Goal: Communication & Community: Participate in discussion

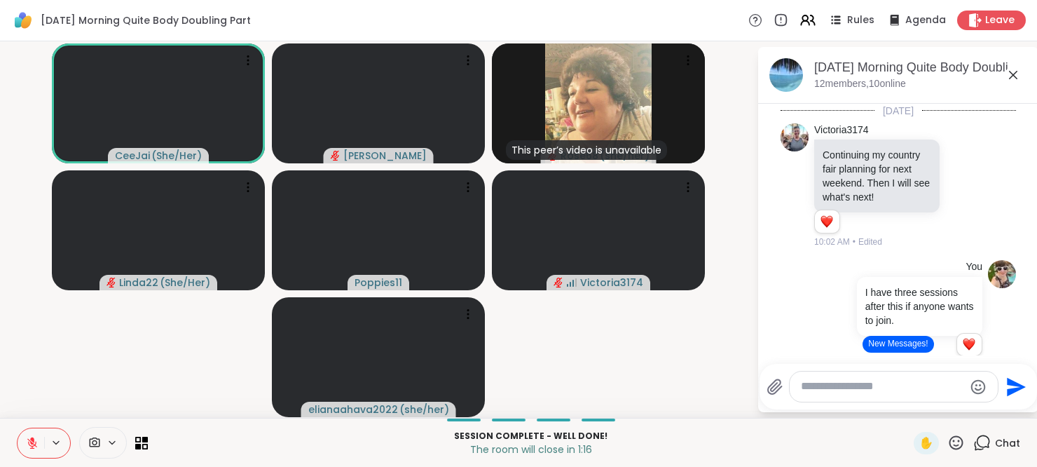
scroll to position [1283, 0]
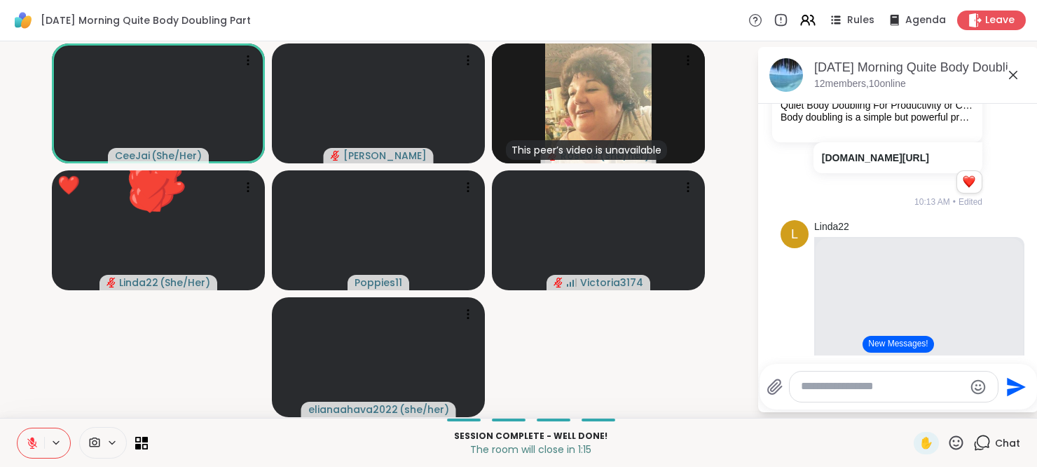
click at [31, 443] on icon at bounding box center [32, 443] width 10 height 10
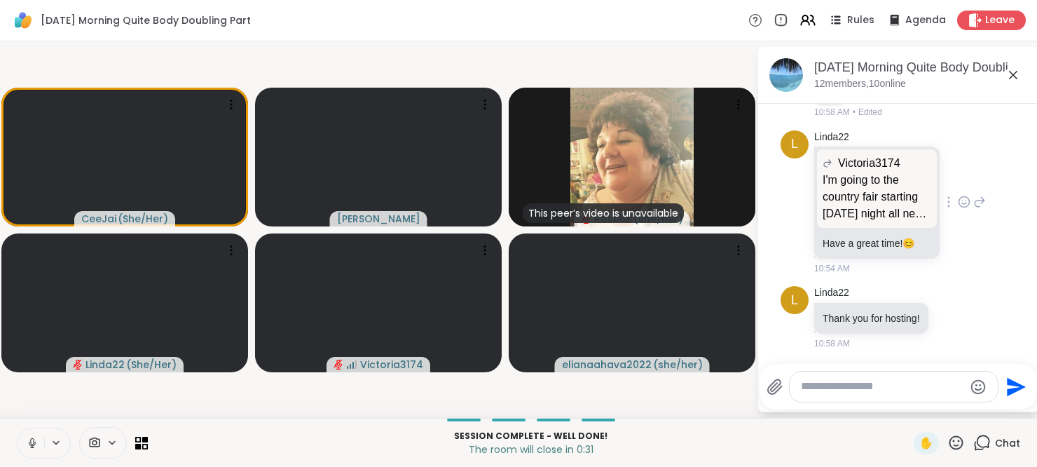
scroll to position [2869, 0]
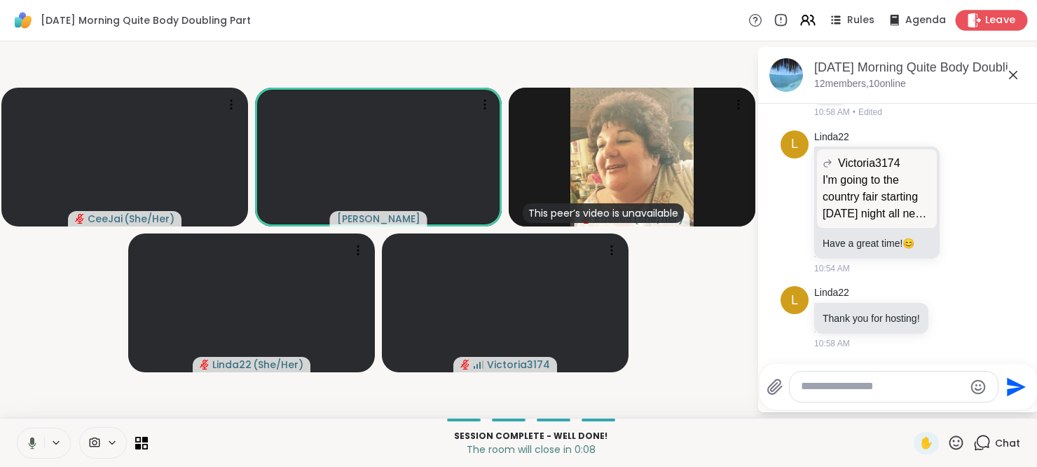
click at [985, 16] on span "Leave" at bounding box center [1000, 20] width 31 height 15
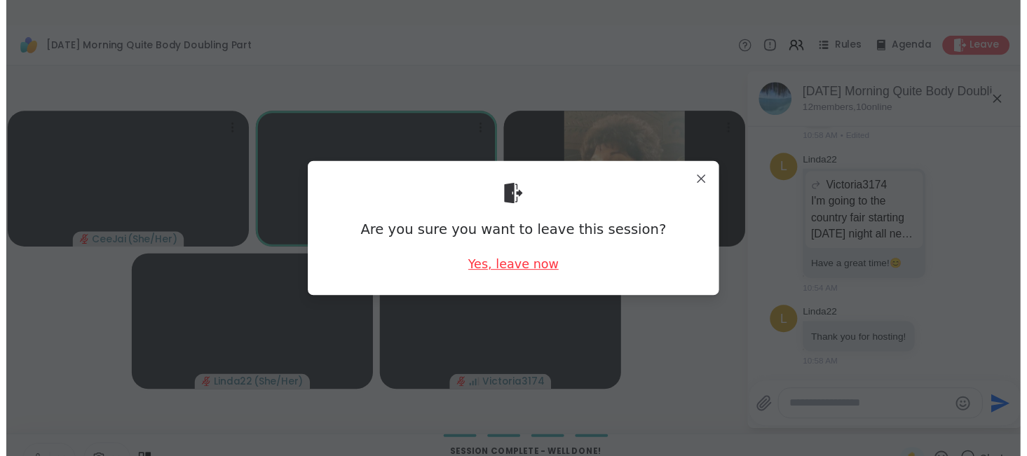
scroll to position [0, 0]
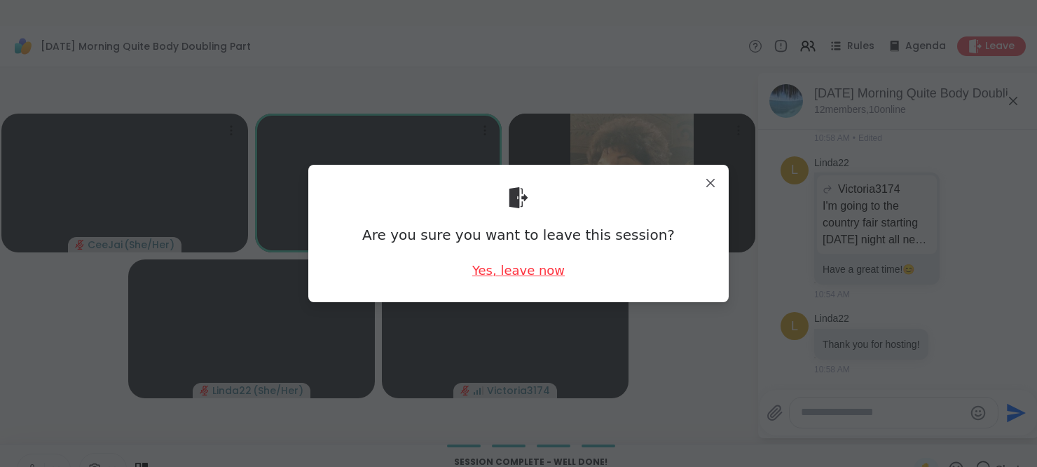
click at [528, 271] on div "Yes, leave now" at bounding box center [518, 270] width 93 height 18
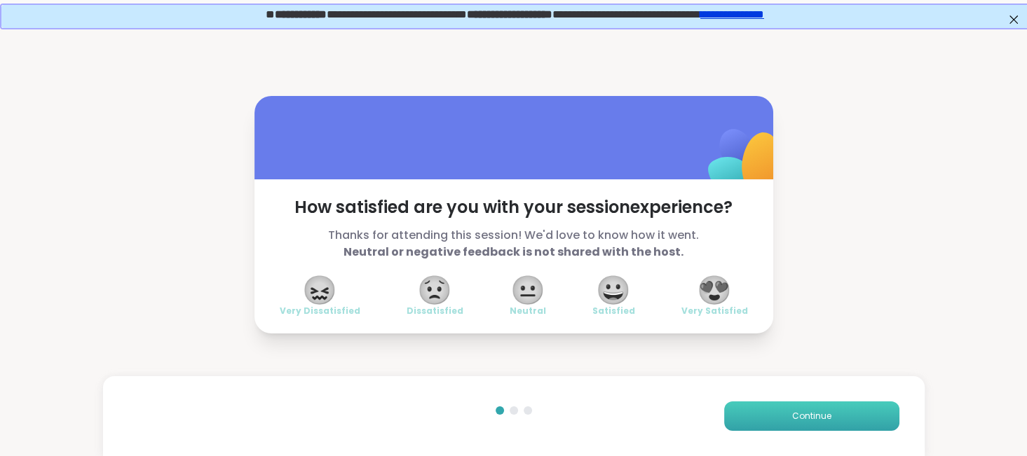
click at [802, 410] on span "Continue" at bounding box center [811, 416] width 39 height 13
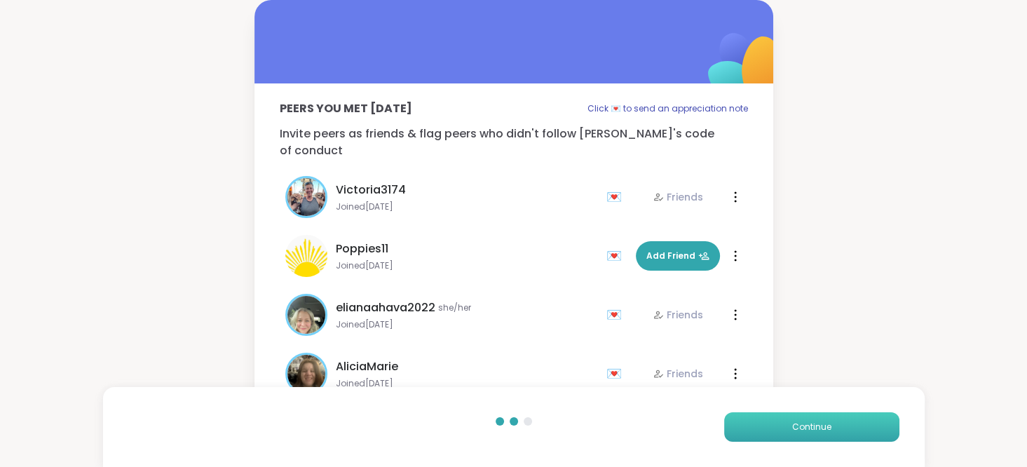
drag, startPoint x: 802, startPoint y: 410, endPoint x: 792, endPoint y: 428, distance: 20.7
click at [792, 428] on button "Continue" at bounding box center [811, 426] width 175 height 29
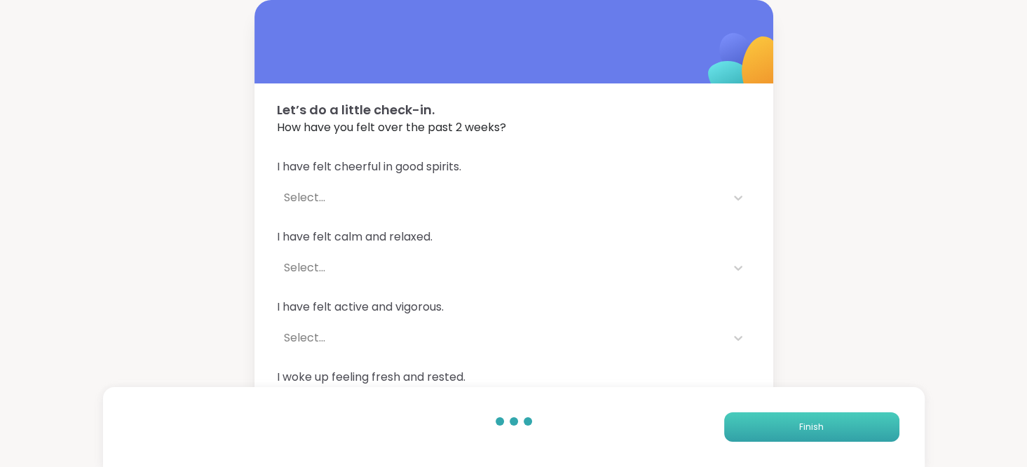
click at [792, 428] on button "Finish" at bounding box center [811, 426] width 175 height 29
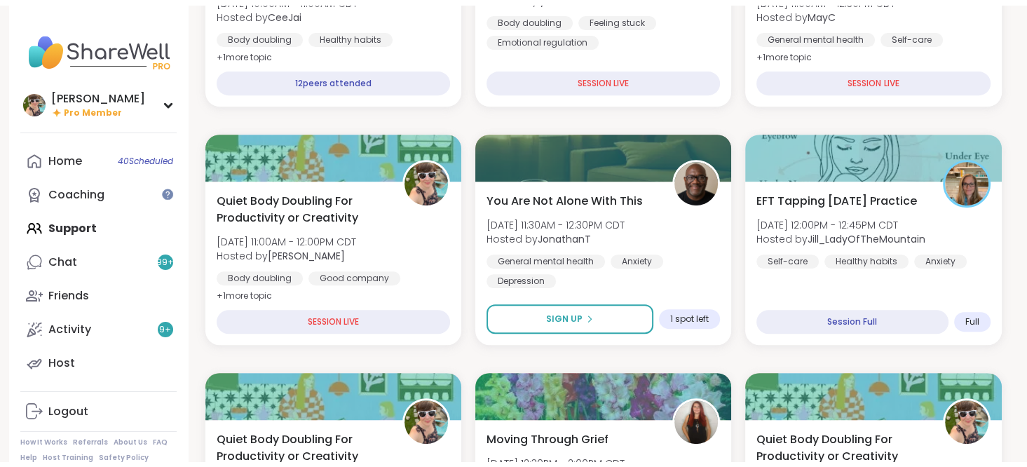
scroll to position [571, 0]
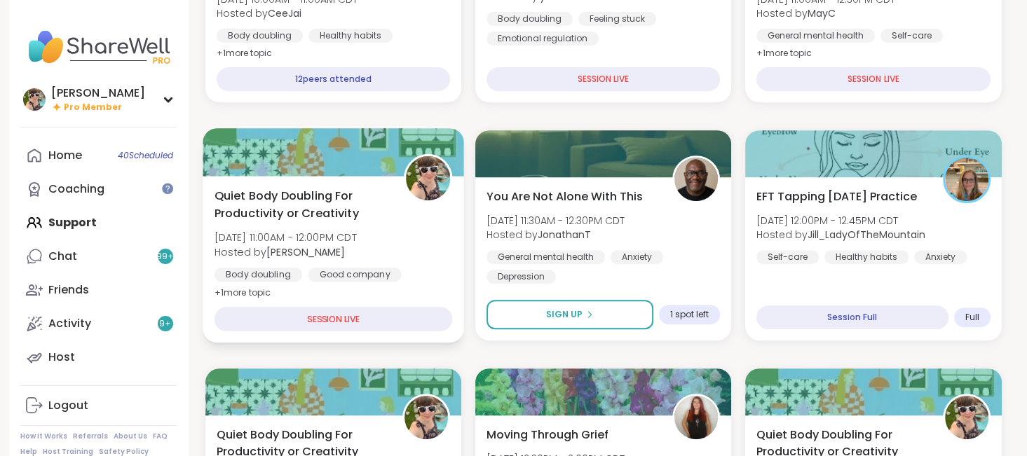
click at [289, 212] on span "Quiet Body Doubling For Productivity or Creativity" at bounding box center [301, 204] width 174 height 34
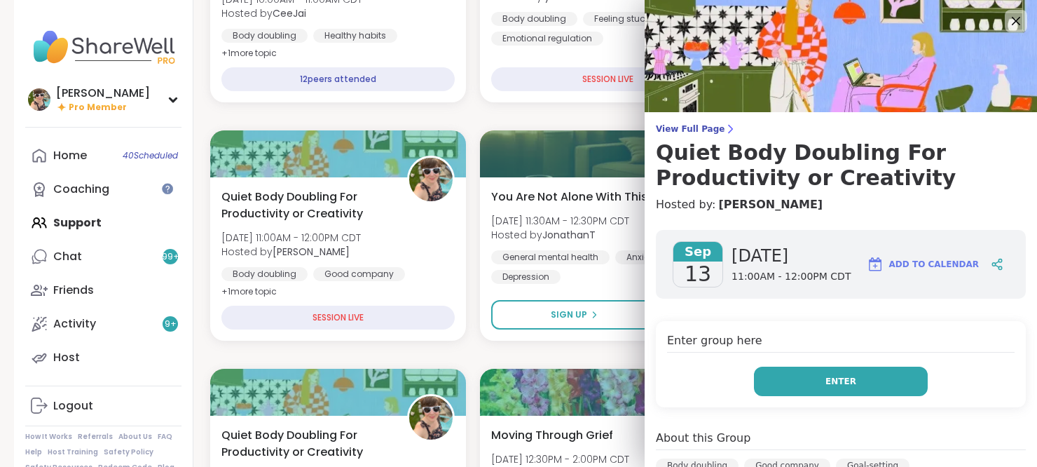
click at [807, 376] on button "Enter" at bounding box center [841, 381] width 174 height 29
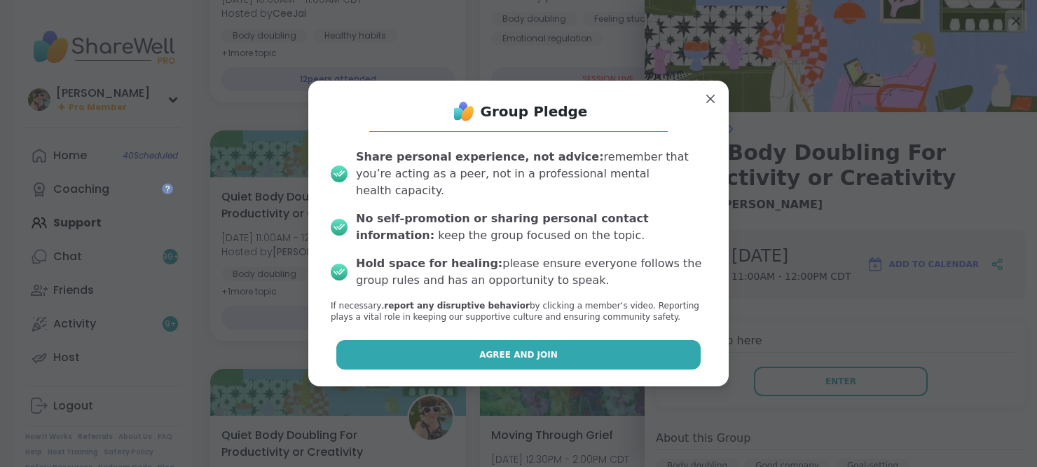
click at [445, 346] on button "Agree and Join" at bounding box center [518, 354] width 365 height 29
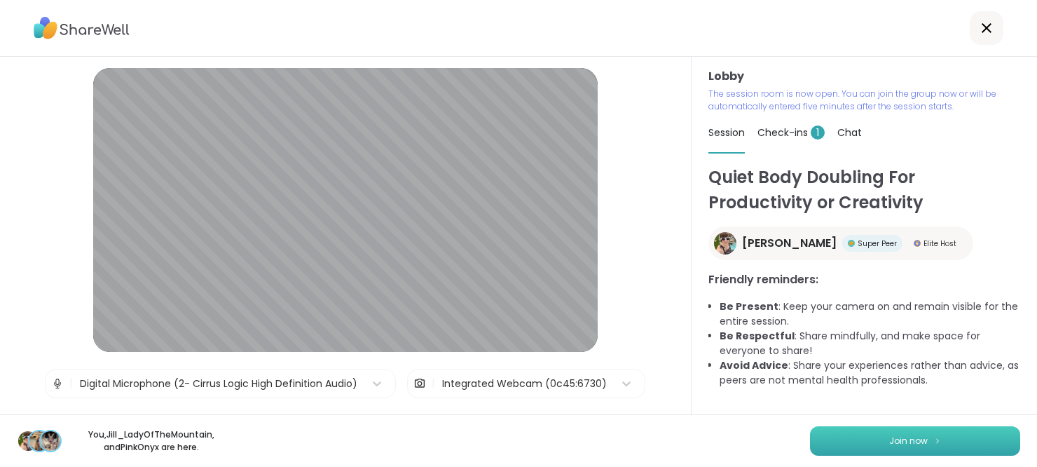
click at [858, 438] on button "Join now" at bounding box center [915, 440] width 210 height 29
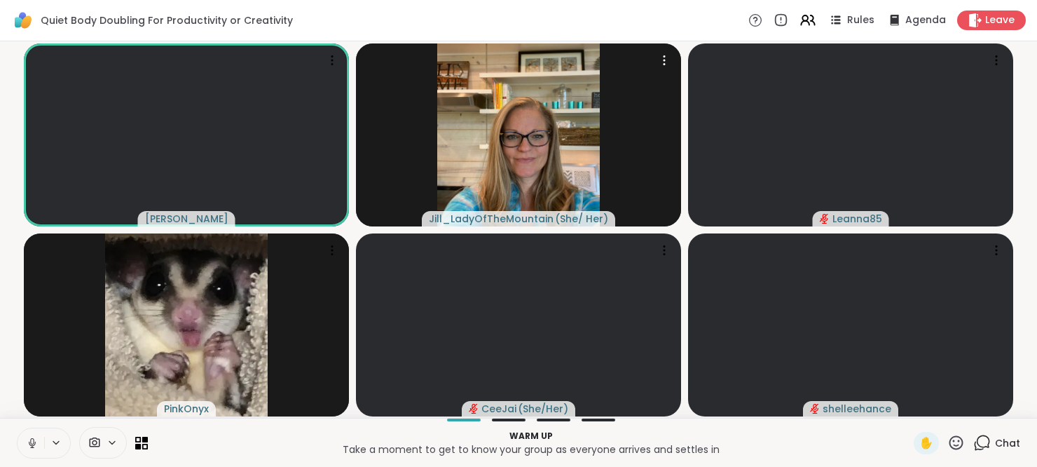
click at [982, 439] on div "Chat" at bounding box center [997, 443] width 47 height 22
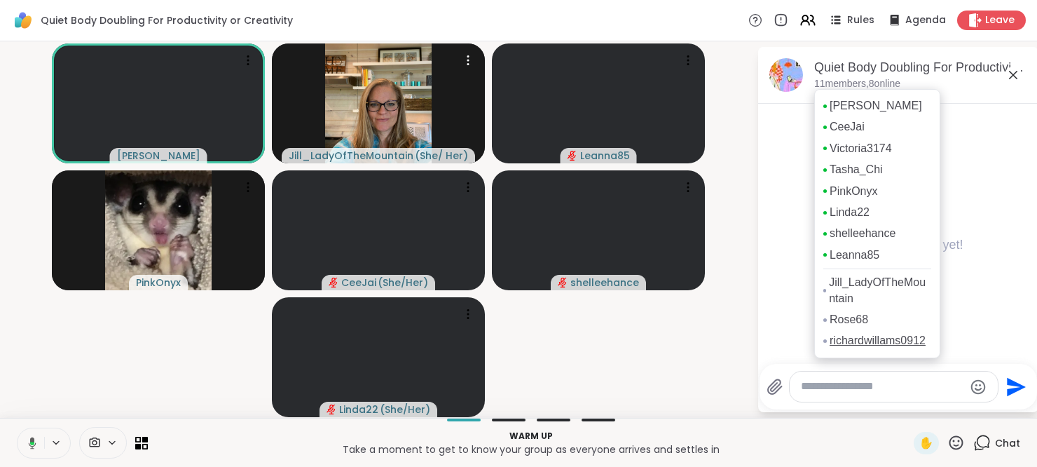
click at [835, 348] on link "richardwillams0912" at bounding box center [878, 340] width 96 height 15
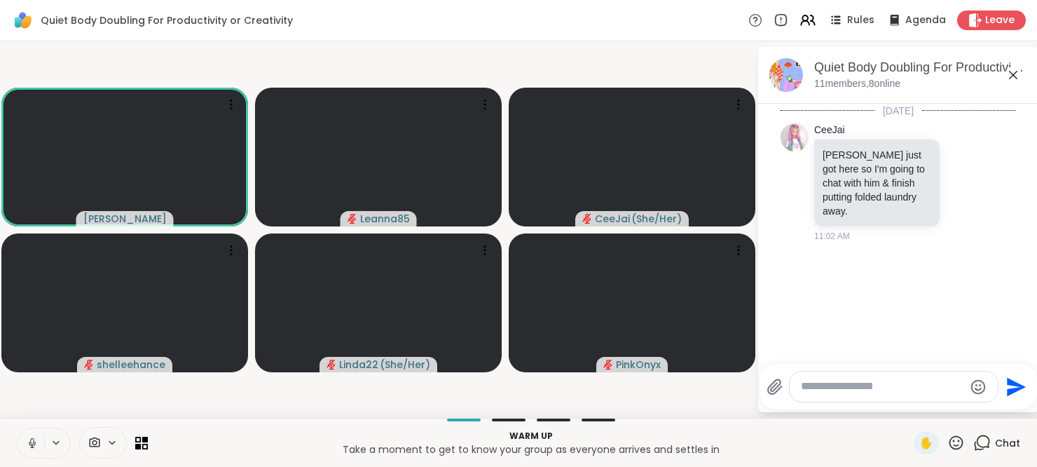
click at [864, 394] on textarea "Type your message" at bounding box center [882, 386] width 163 height 15
click at [32, 440] on icon at bounding box center [32, 443] width 13 height 13
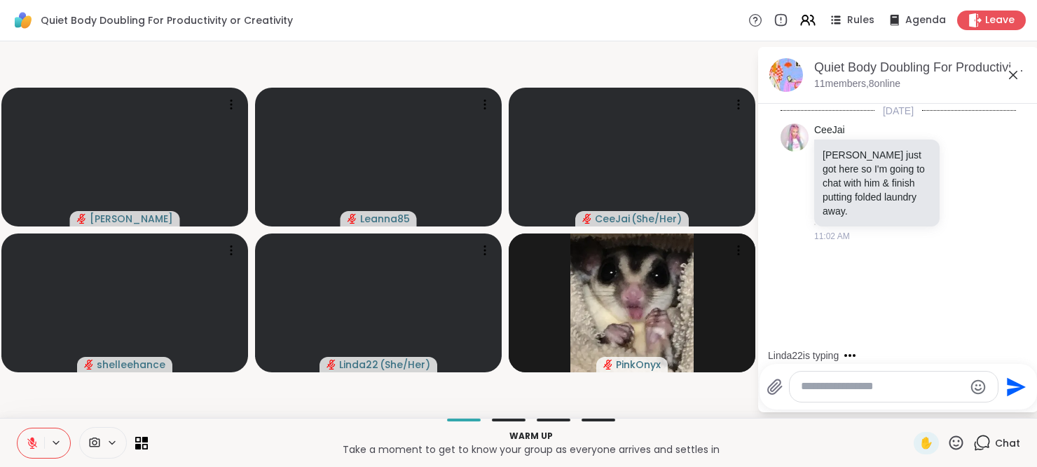
scroll to position [36, 0]
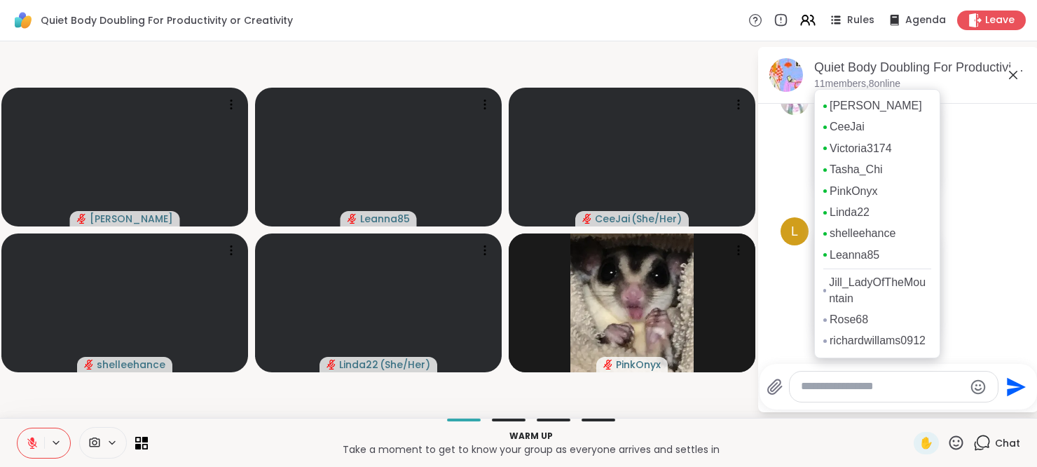
click at [834, 83] on p "11 members, 8 online" at bounding box center [857, 84] width 86 height 14
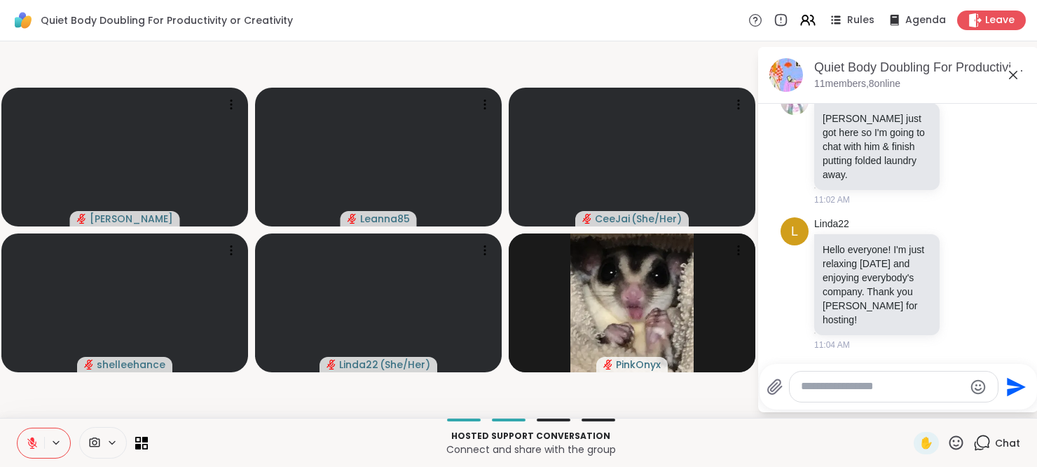
click at [31, 435] on button at bounding box center [31, 442] width 27 height 29
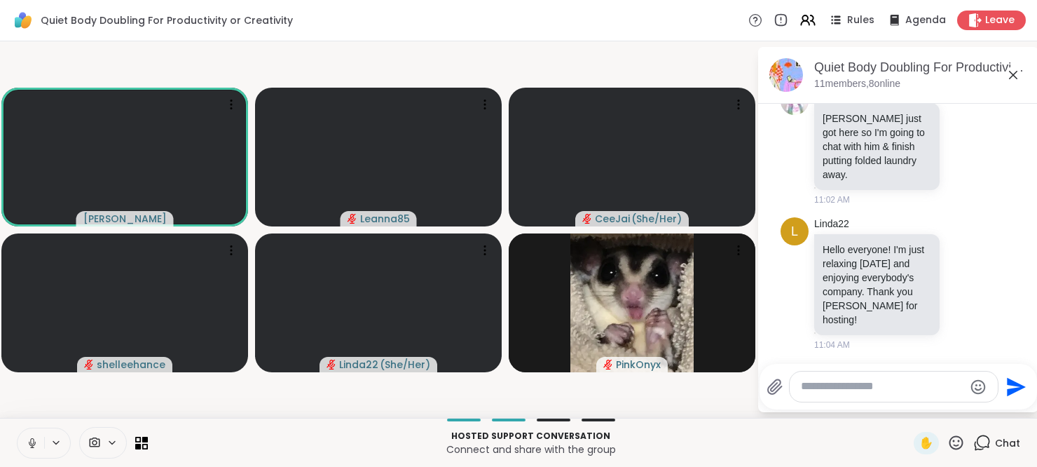
click at [29, 445] on icon at bounding box center [32, 443] width 13 height 13
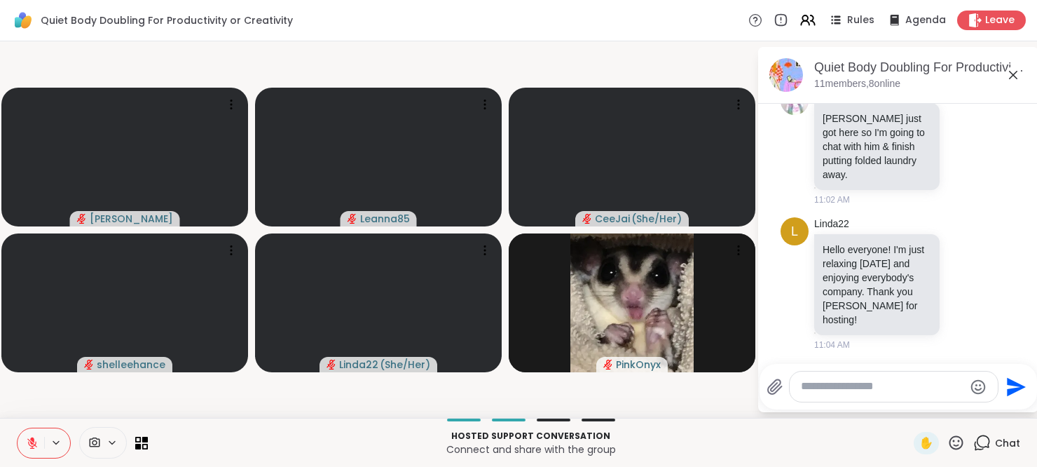
click at [874, 385] on textarea "Type your message" at bounding box center [882, 386] width 163 height 15
paste textarea "**********"
type textarea "**********"
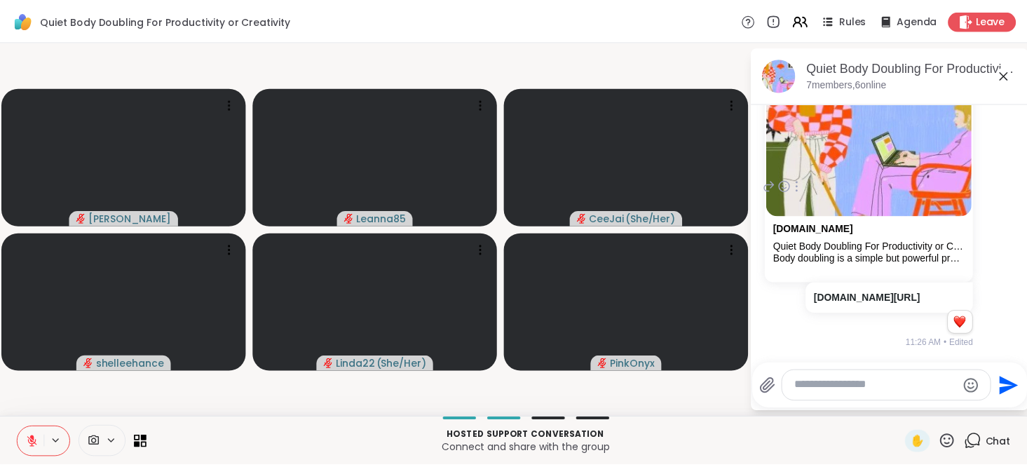
scroll to position [442, 0]
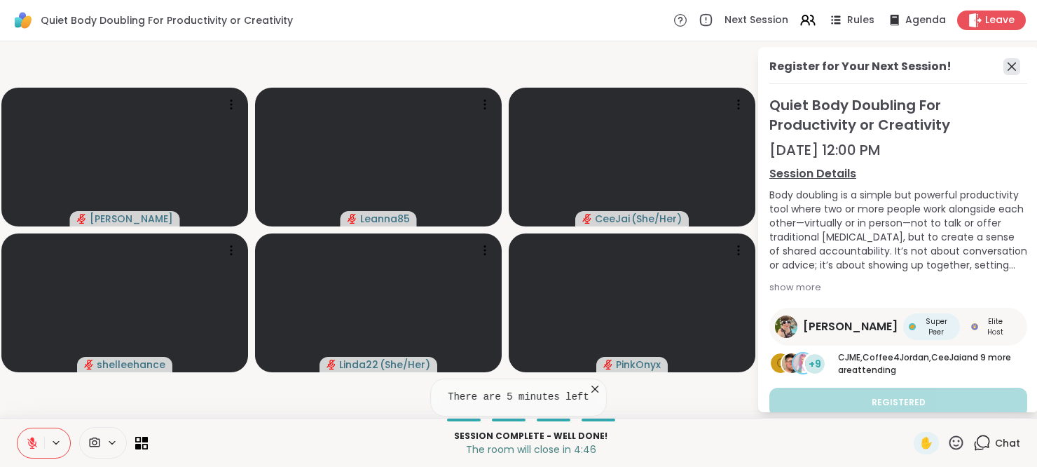
click at [1004, 71] on icon at bounding box center [1012, 66] width 17 height 17
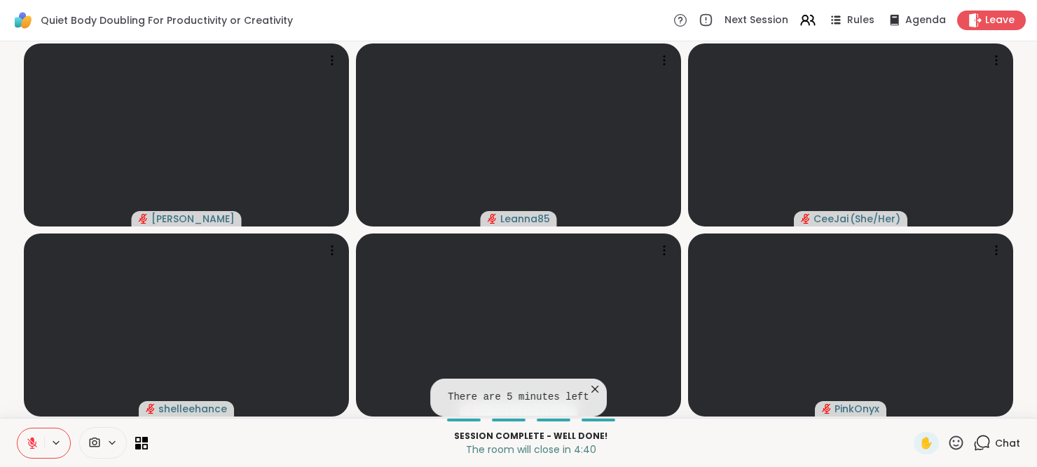
drag, startPoint x: 983, startPoint y: 438, endPoint x: 24, endPoint y: 439, distance: 959.5
click at [24, 439] on button at bounding box center [31, 442] width 27 height 29
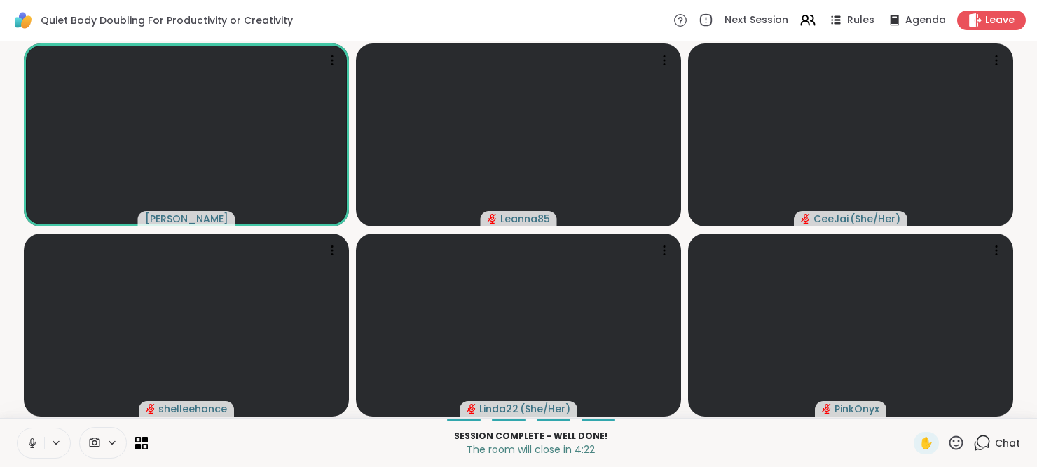
click at [33, 439] on icon at bounding box center [32, 441] width 4 height 6
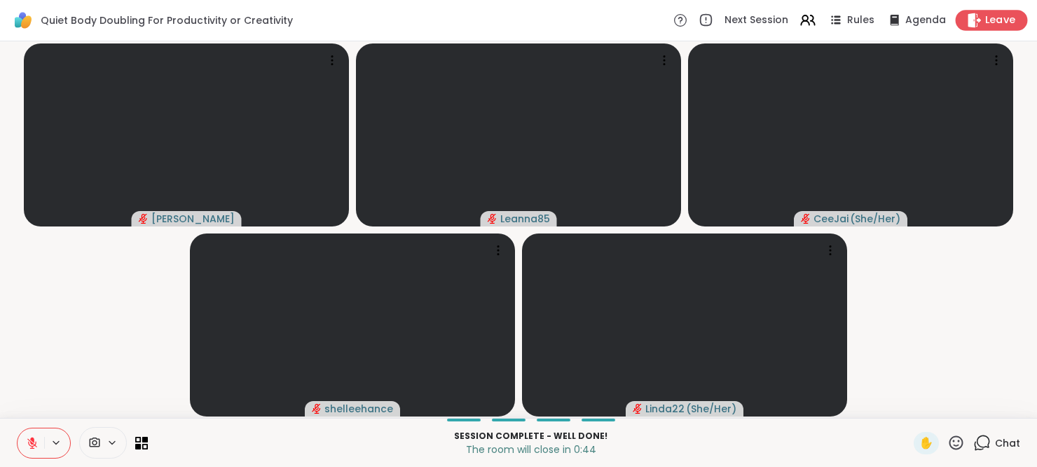
click at [985, 22] on span "Leave" at bounding box center [1000, 20] width 31 height 15
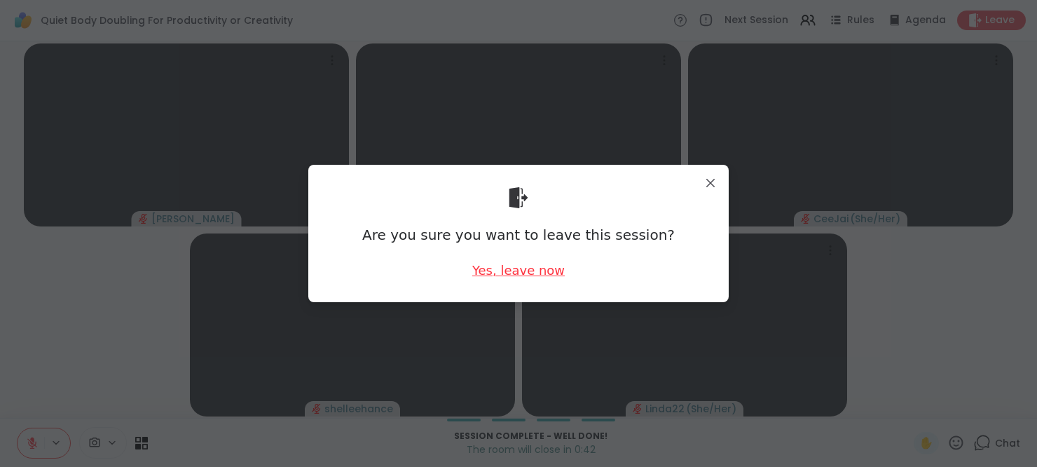
click at [508, 269] on div "Yes, leave now" at bounding box center [518, 270] width 93 height 18
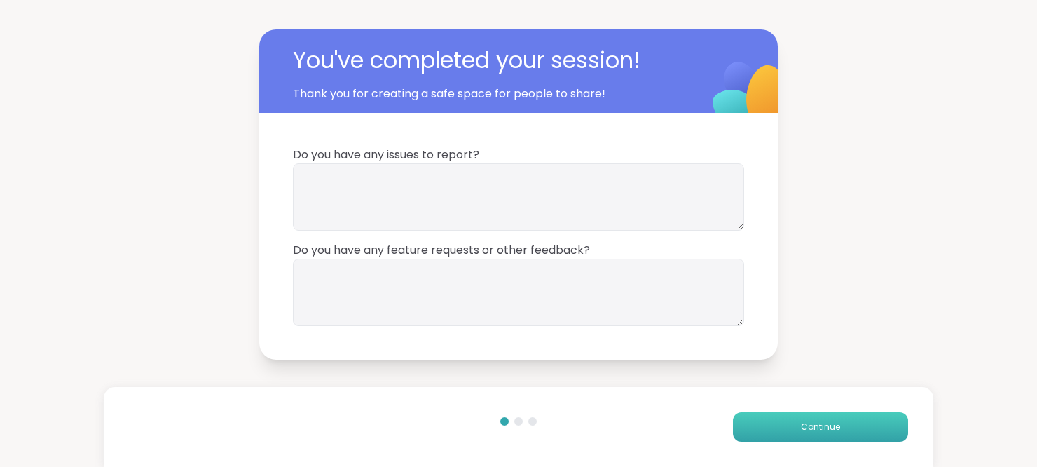
click at [788, 423] on button "Continue" at bounding box center [820, 426] width 175 height 29
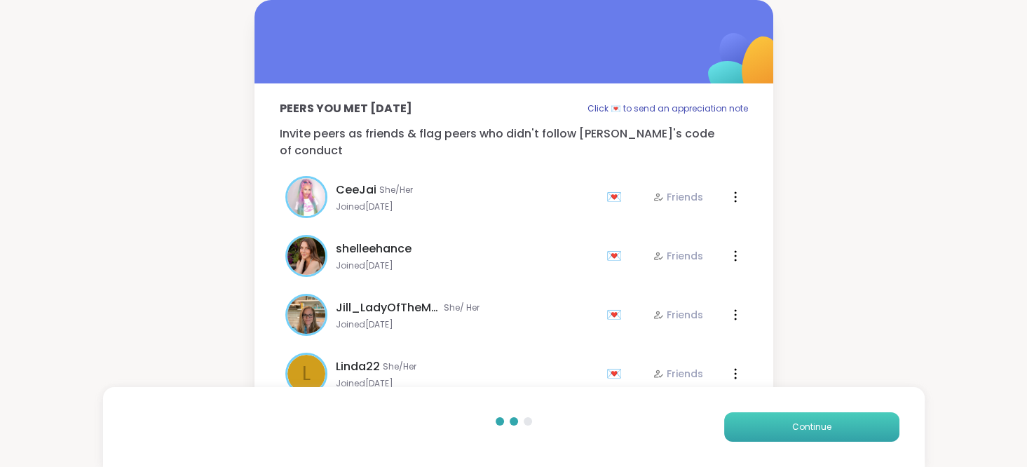
click at [788, 423] on button "Continue" at bounding box center [811, 426] width 175 height 29
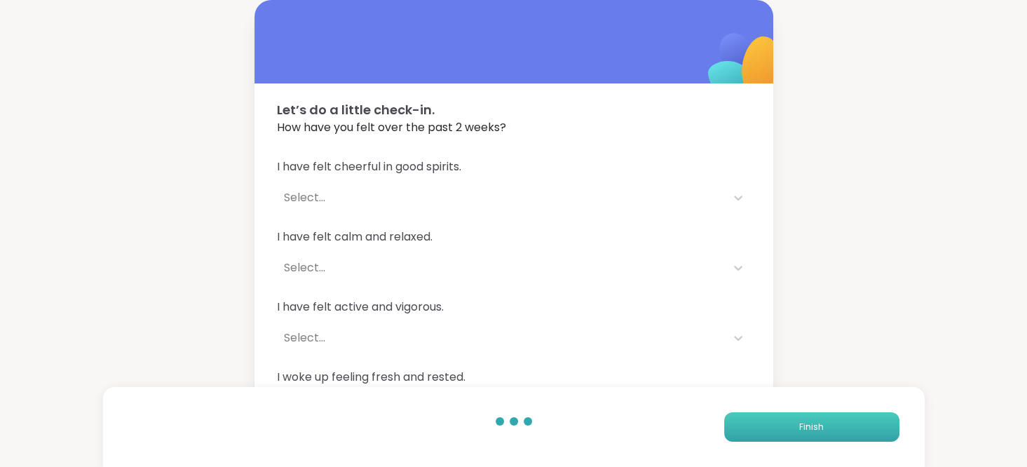
click at [788, 423] on button "Finish" at bounding box center [811, 426] width 175 height 29
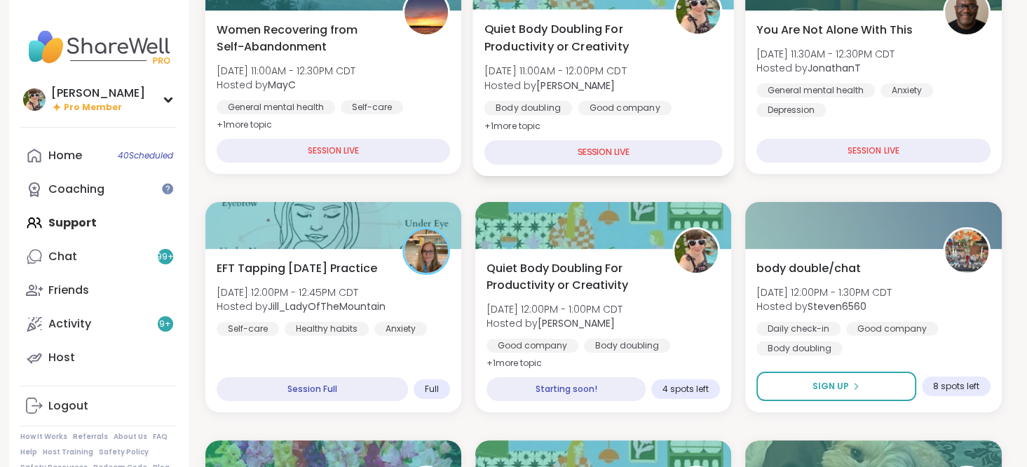
scroll to position [236, 0]
click at [576, 287] on span "Quiet Body Doubling For Productivity or Creativity" at bounding box center [571, 276] width 170 height 34
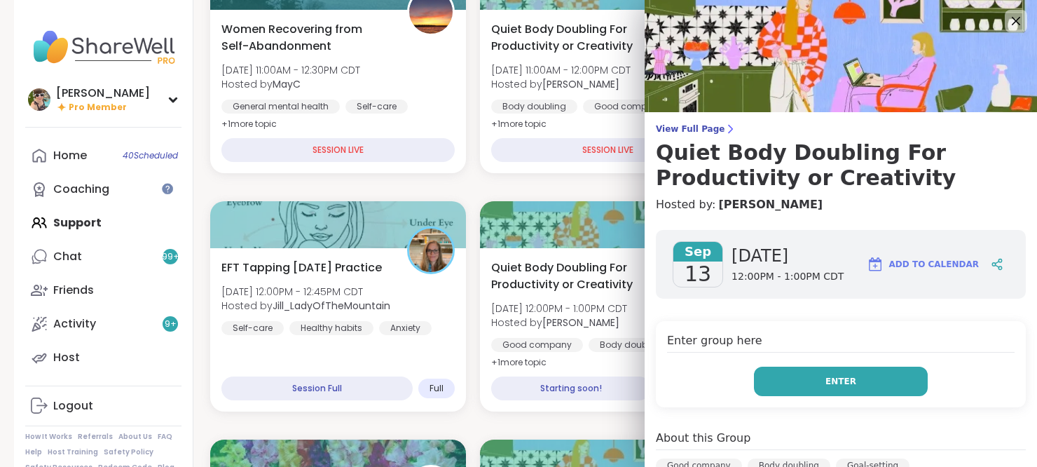
click at [866, 374] on button "Enter" at bounding box center [841, 381] width 174 height 29
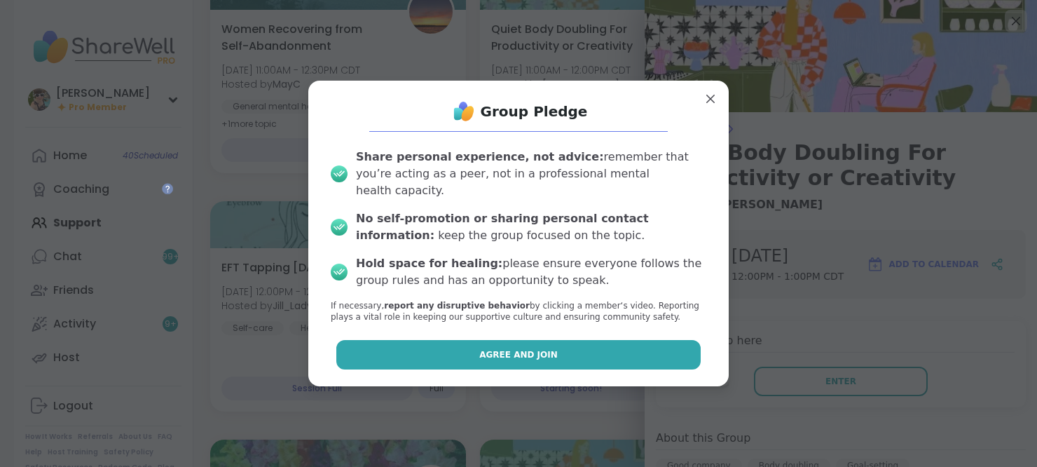
click at [502, 348] on span "Agree and Join" at bounding box center [518, 354] width 79 height 13
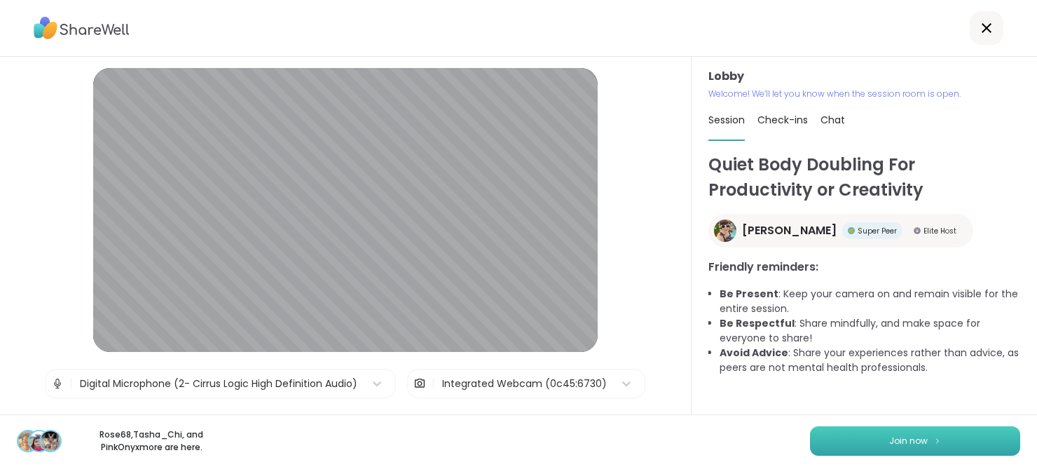
click at [867, 448] on button "Join now" at bounding box center [915, 440] width 210 height 29
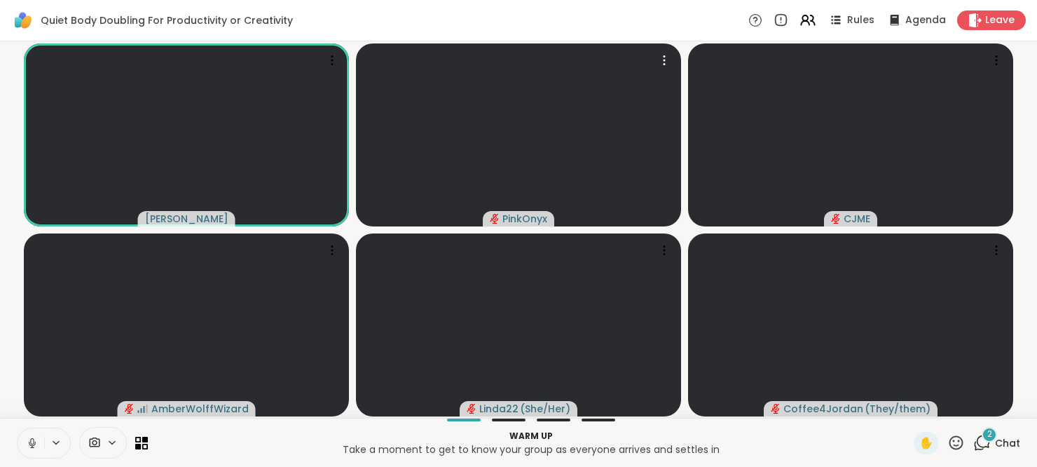
click at [988, 437] on span "2" at bounding box center [990, 434] width 5 height 12
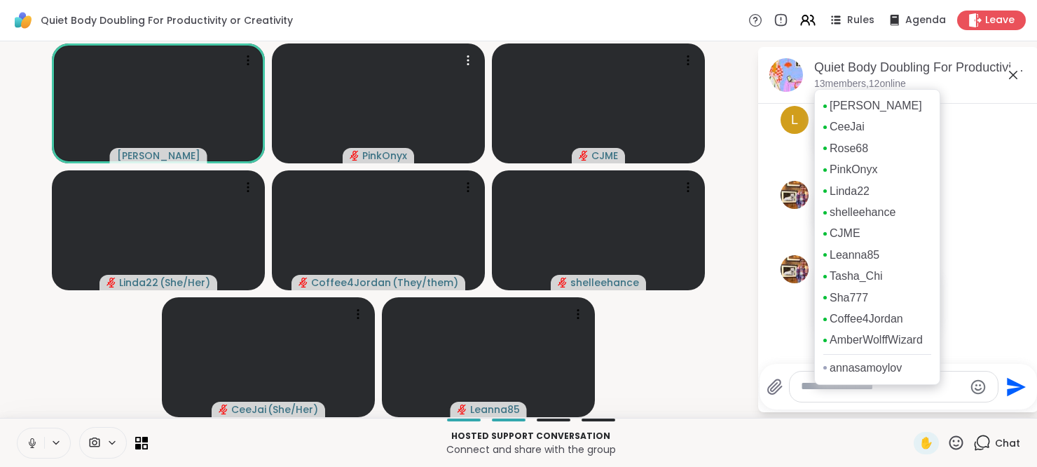
scroll to position [278, 0]
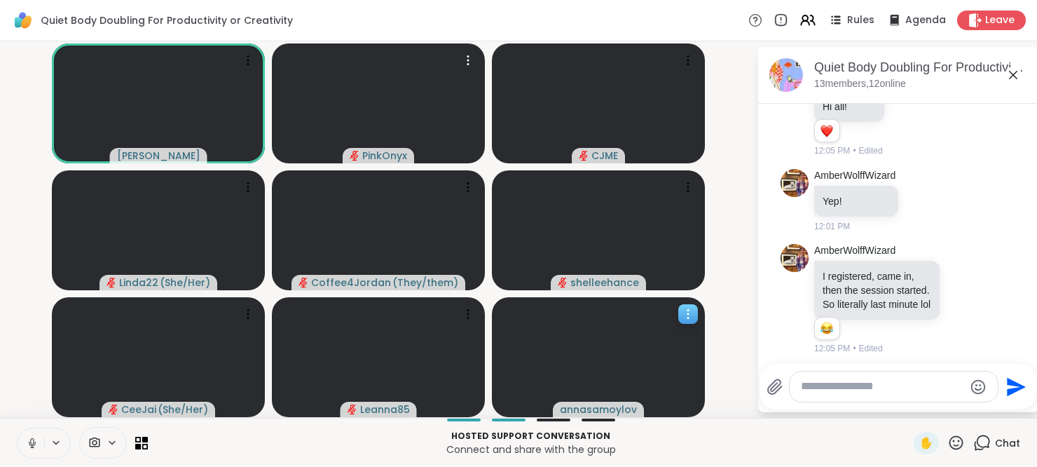
click at [594, 407] on span "annasamoylov" at bounding box center [598, 409] width 77 height 14
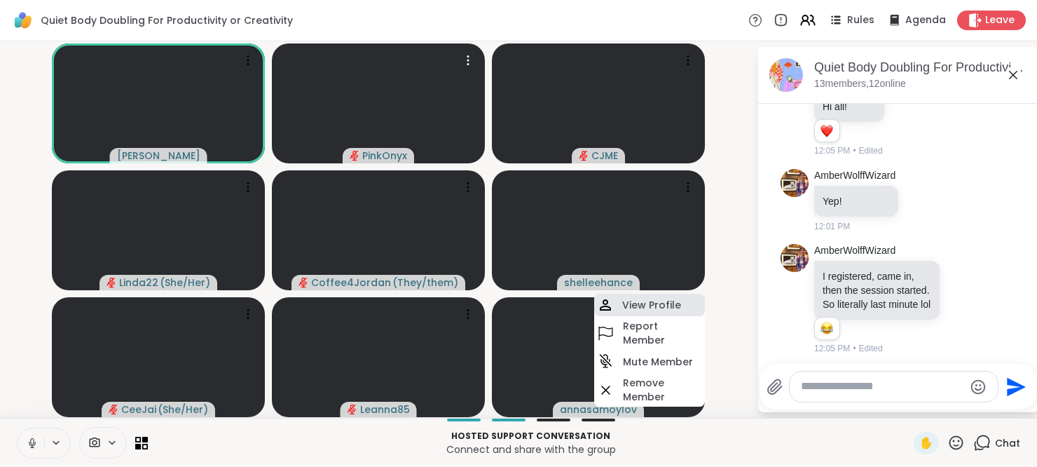
click at [646, 308] on div "View Profile" at bounding box center [649, 305] width 111 height 22
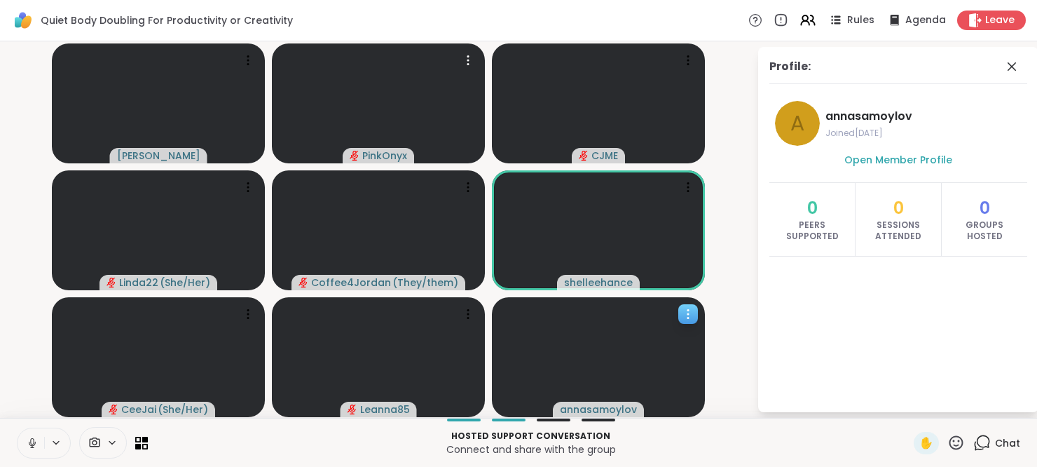
click at [603, 402] on span "annasamoylov" at bounding box center [598, 409] width 77 height 14
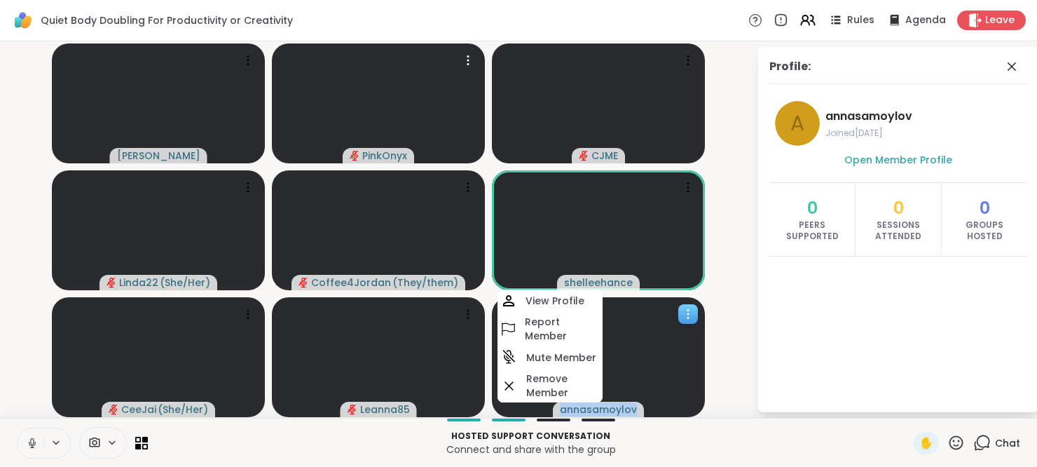
click at [603, 402] on span "annasamoylov" at bounding box center [598, 409] width 77 height 14
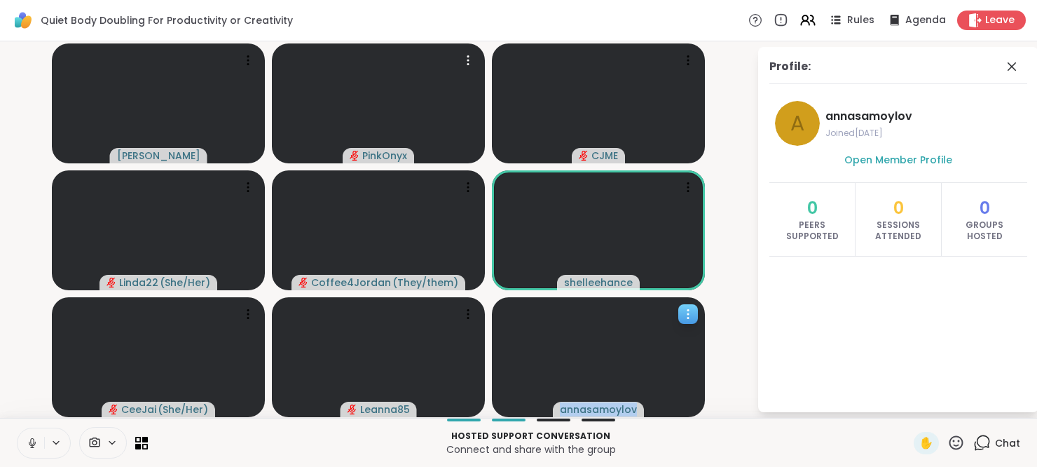
click at [603, 402] on span "annasamoylov" at bounding box center [598, 409] width 77 height 14
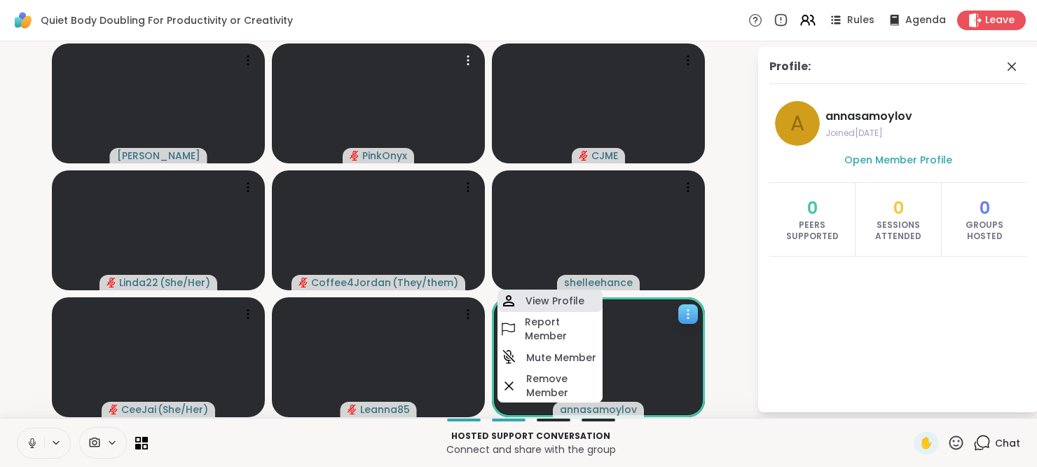
click at [560, 295] on h4 "View Profile" at bounding box center [555, 301] width 59 height 14
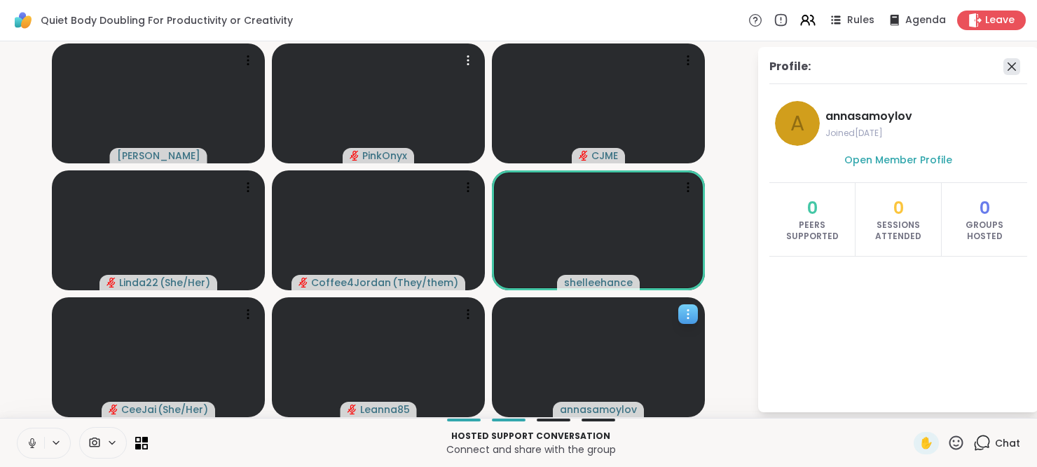
click at [1009, 66] on icon at bounding box center [1012, 66] width 17 height 17
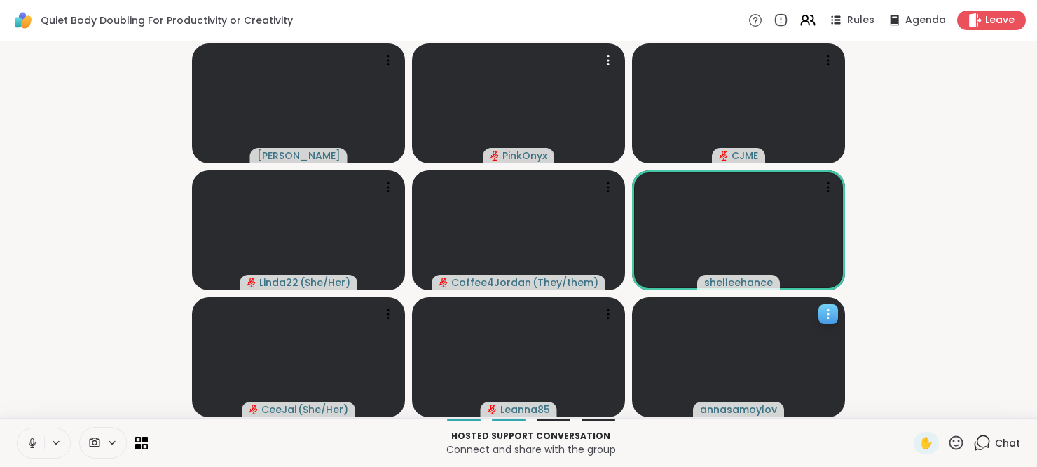
click at [771, 409] on span "annasamoylov" at bounding box center [738, 409] width 77 height 14
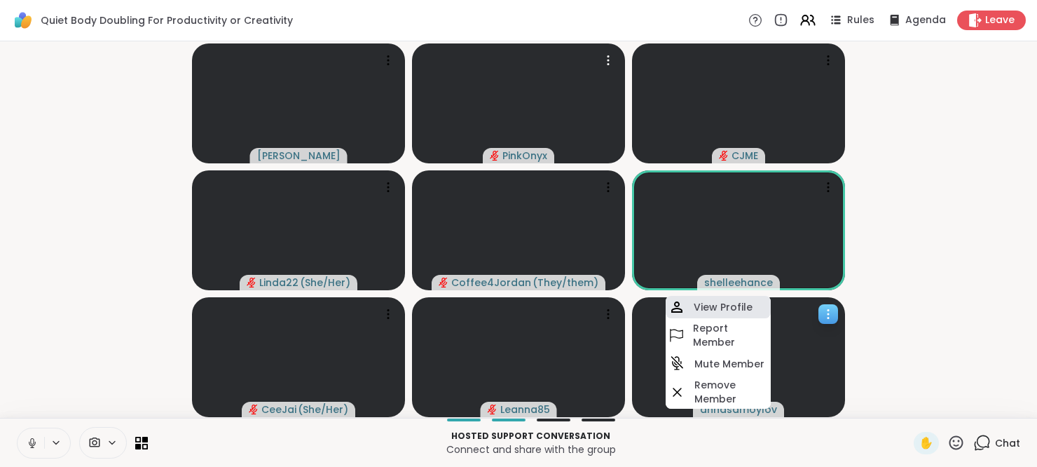
click at [700, 300] on h4 "View Profile" at bounding box center [723, 307] width 59 height 14
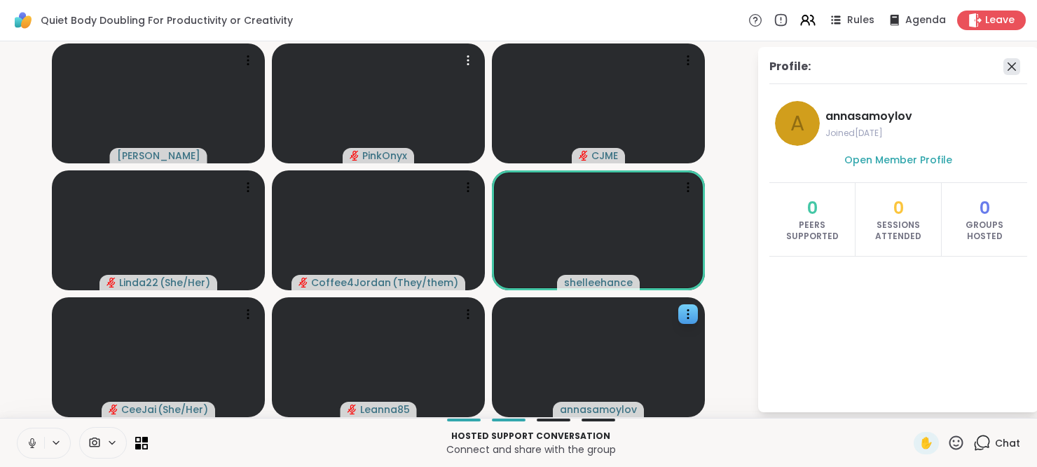
click at [1016, 62] on icon at bounding box center [1012, 66] width 17 height 17
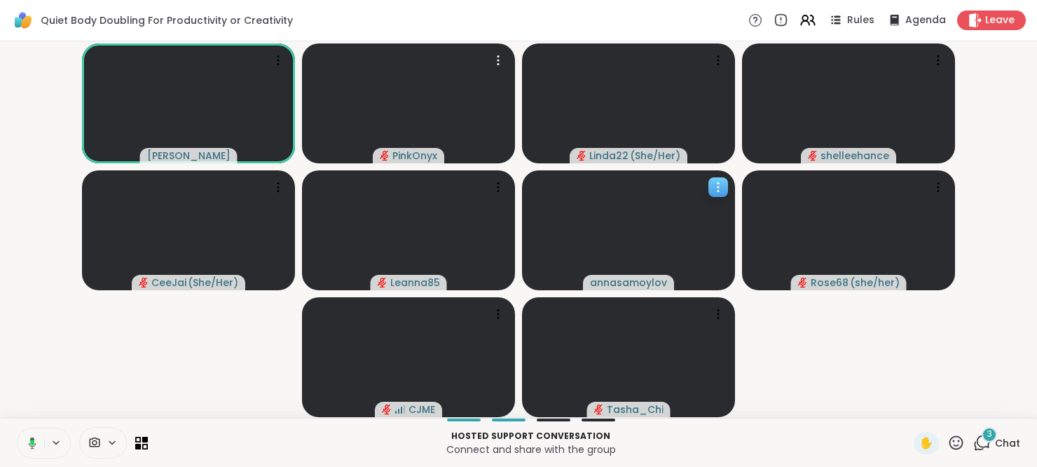
click at [715, 185] on icon at bounding box center [718, 187] width 14 height 14
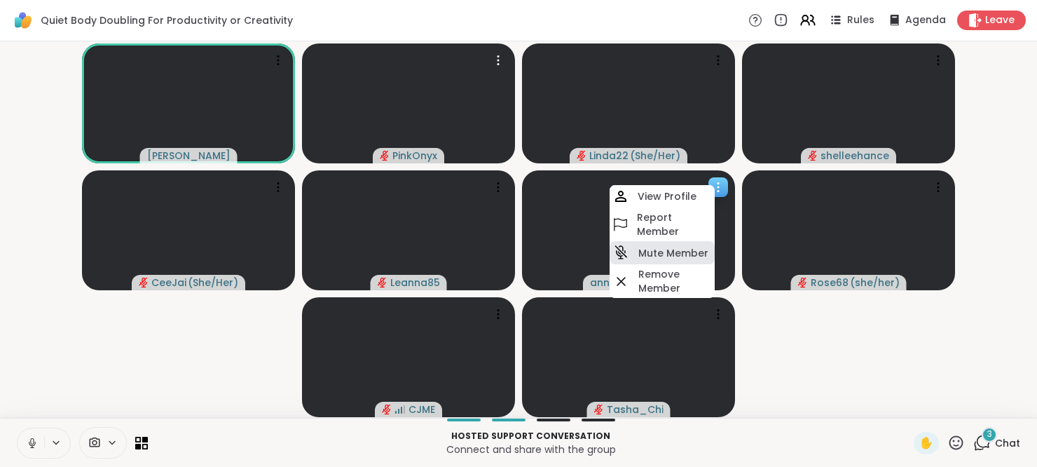
click at [691, 256] on h4 "Mute Member" at bounding box center [674, 253] width 70 height 14
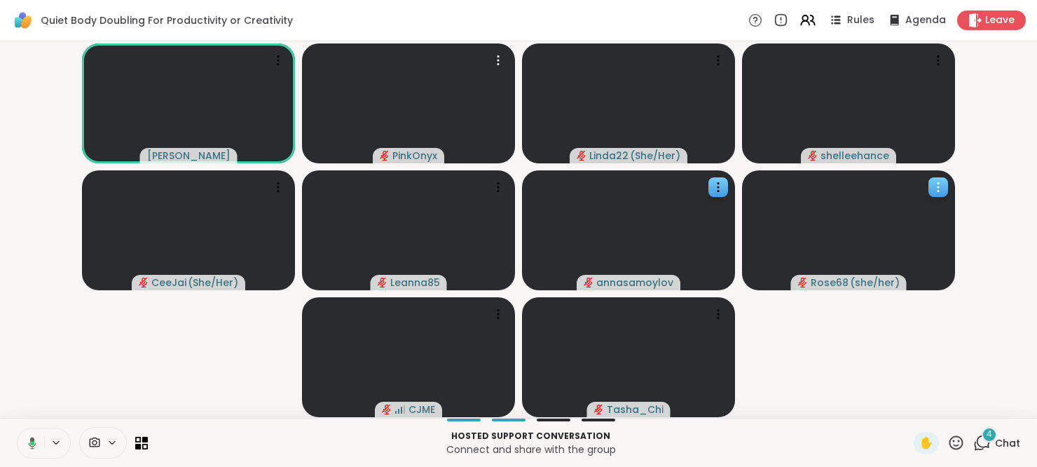
click at [933, 187] on icon at bounding box center [939, 187] width 14 height 14
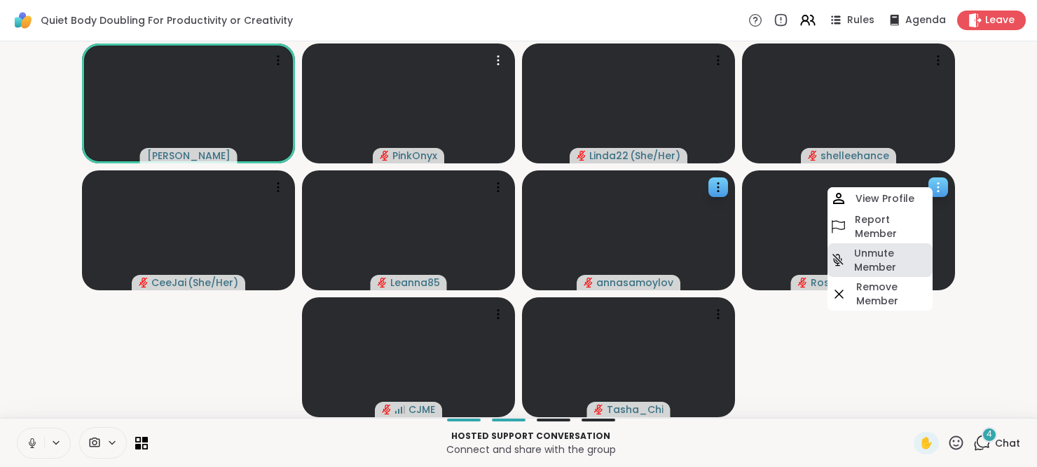
click at [906, 252] on h4 "Unmute Member" at bounding box center [892, 260] width 76 height 28
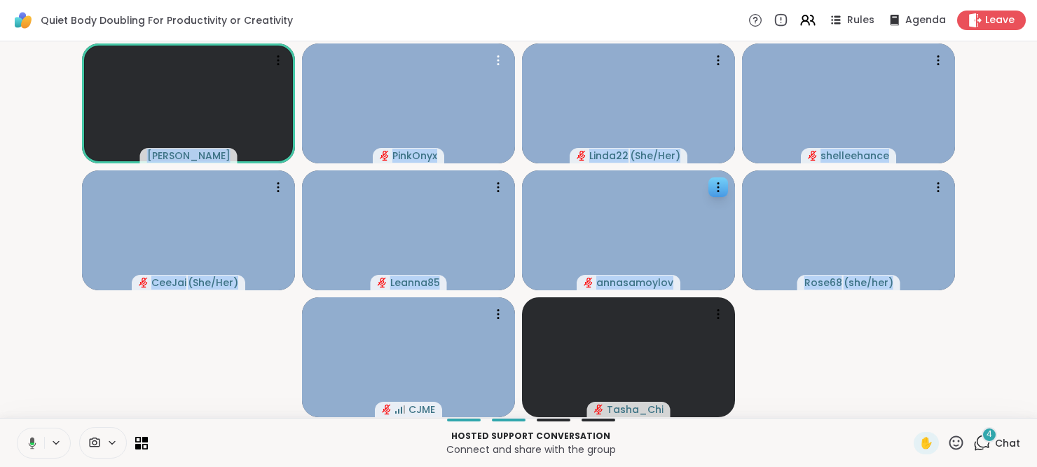
drag, startPoint x: 936, startPoint y: 184, endPoint x: 962, endPoint y: 172, distance: 28.8
click at [962, 172] on video-player-container "Adrienne_QueenOfTheDawn PinkOnyx Linda22 ( She/Her ) shelleehance CeeJai ( She/…" at bounding box center [518, 229] width 1021 height 365
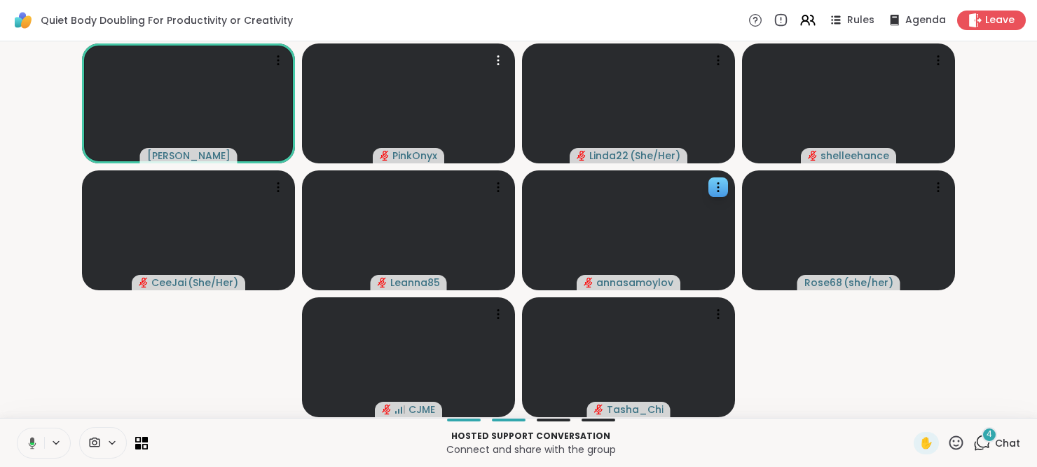
click at [962, 172] on video-player-container "Adrienne_QueenOfTheDawn PinkOnyx Linda22 ( She/Her ) shelleehance CeeJai ( She/…" at bounding box center [518, 229] width 1021 height 365
click at [939, 188] on icon at bounding box center [939, 187] width 14 height 14
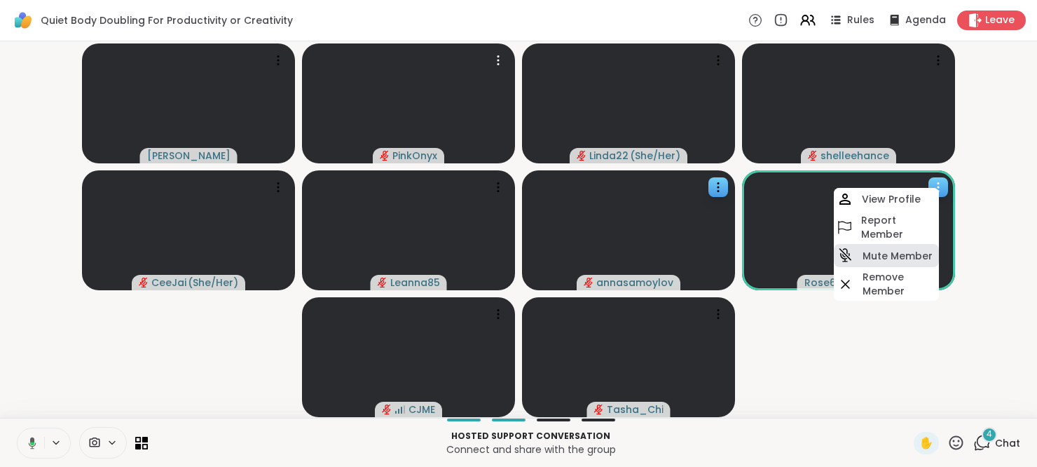
click at [902, 252] on h4 "Mute Member" at bounding box center [898, 256] width 70 height 14
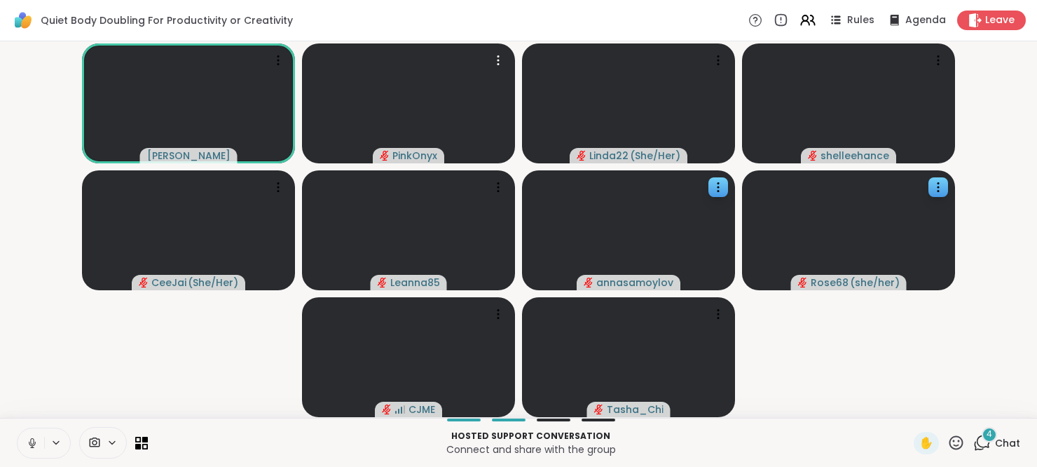
click at [31, 435] on button at bounding box center [31, 442] width 27 height 29
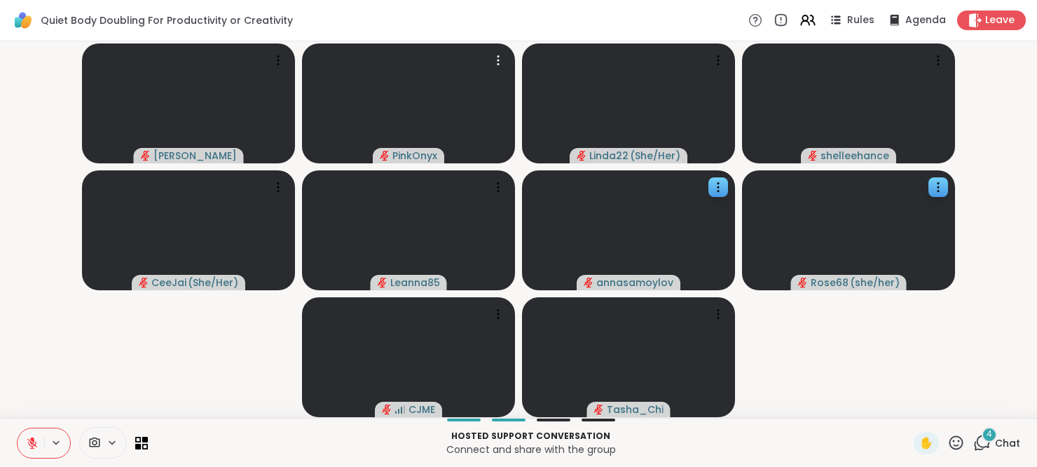
click at [984, 447] on div "4 Chat" at bounding box center [997, 443] width 47 height 22
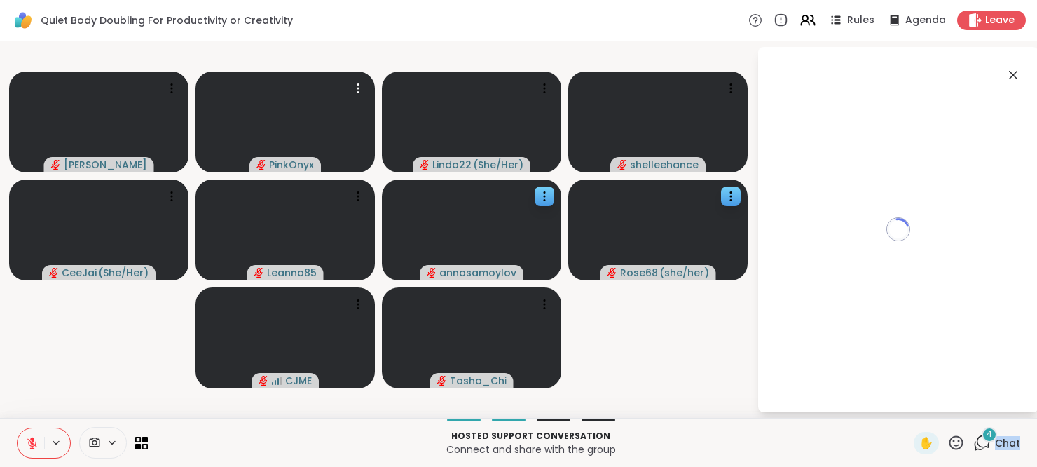
click at [984, 447] on div "4 Chat" at bounding box center [997, 443] width 47 height 22
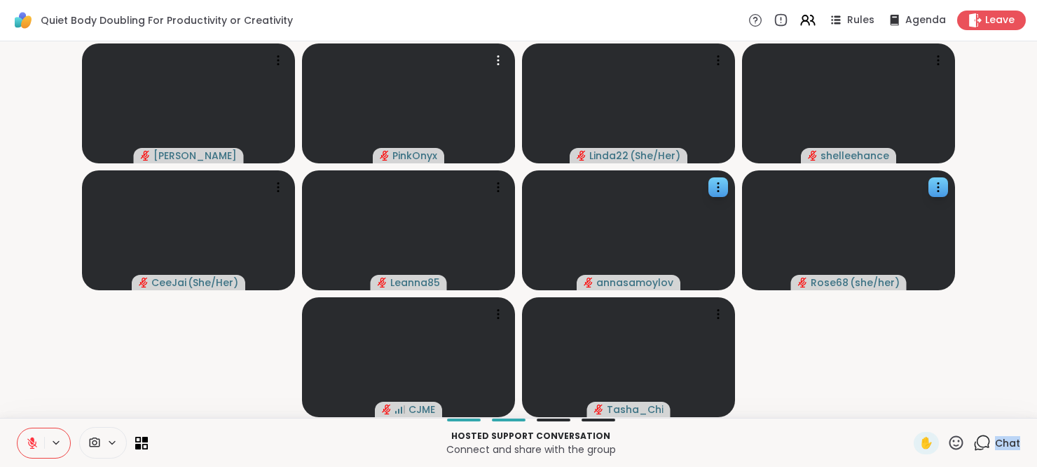
click at [984, 447] on div "Chat" at bounding box center [997, 443] width 47 height 22
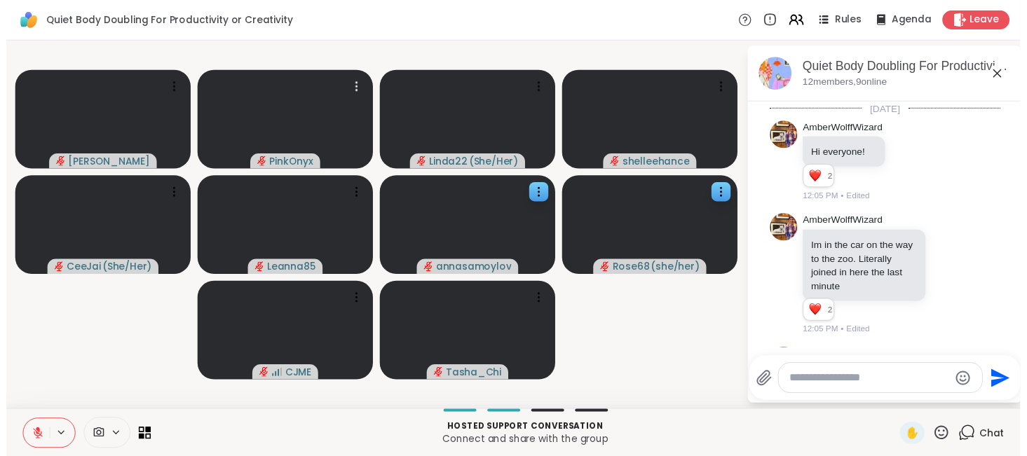
scroll to position [747, 0]
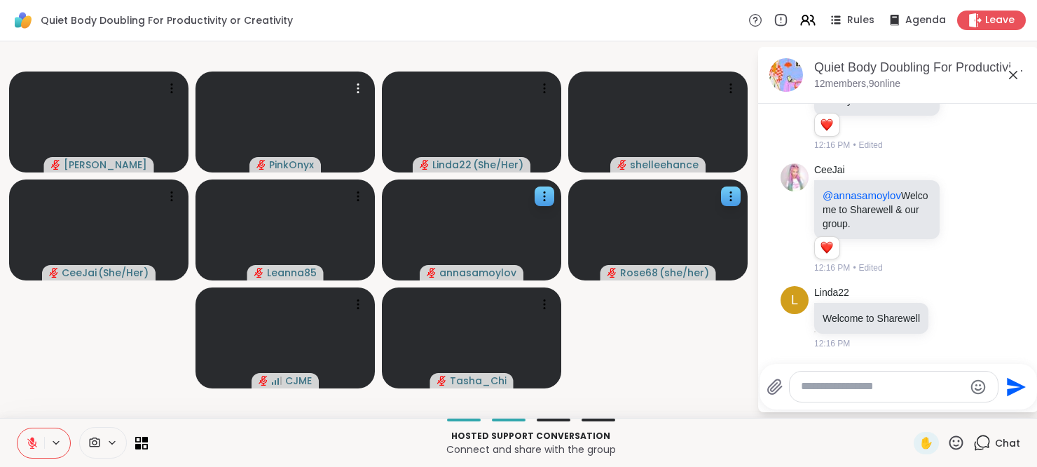
click at [984, 447] on div "Chat" at bounding box center [997, 443] width 47 height 22
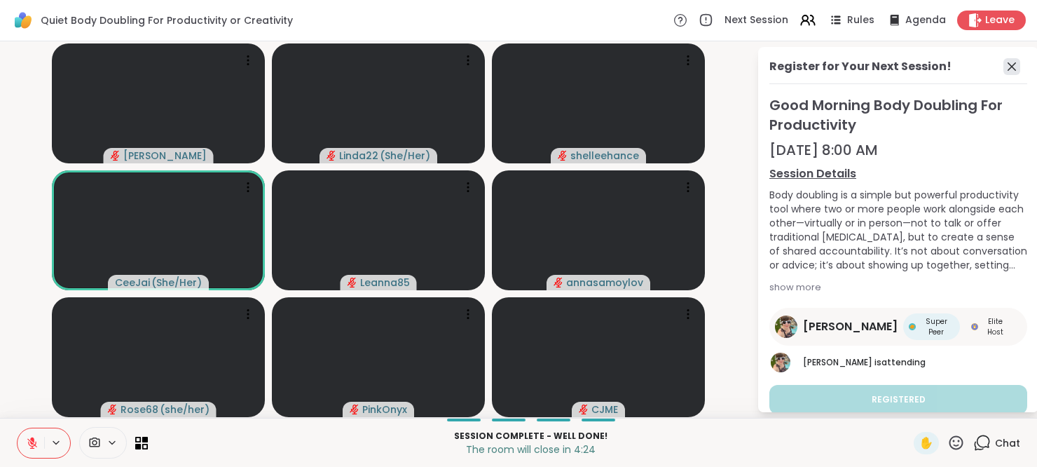
click at [1004, 73] on icon at bounding box center [1012, 66] width 17 height 17
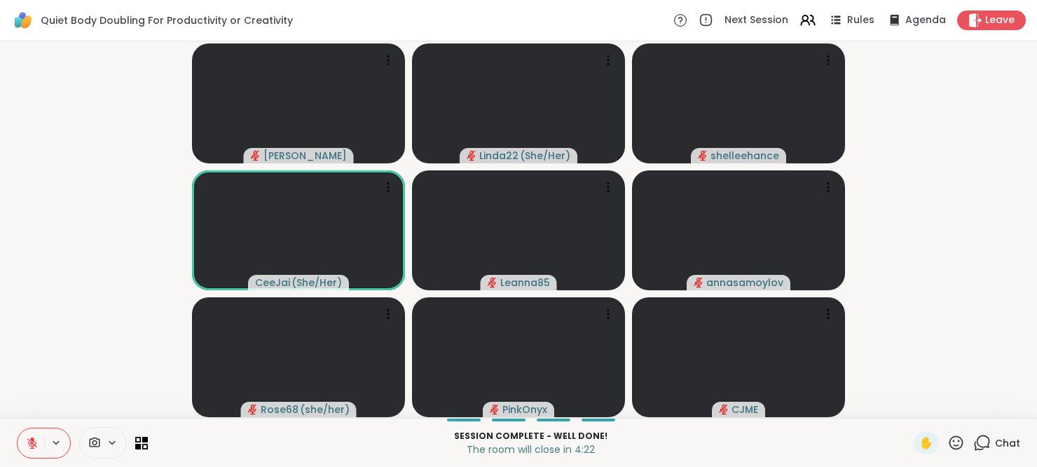
click at [35, 444] on icon at bounding box center [32, 443] width 10 height 10
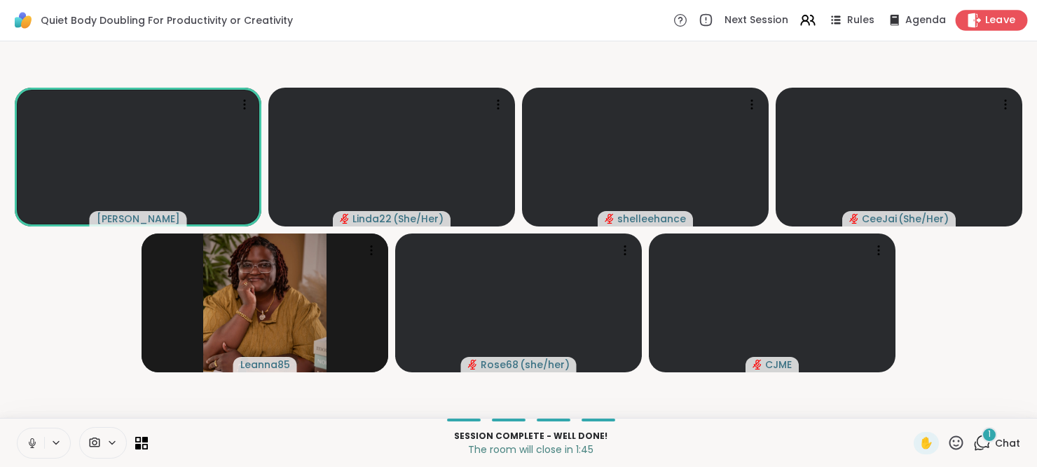
click at [985, 25] on span "Leave" at bounding box center [1000, 20] width 31 height 15
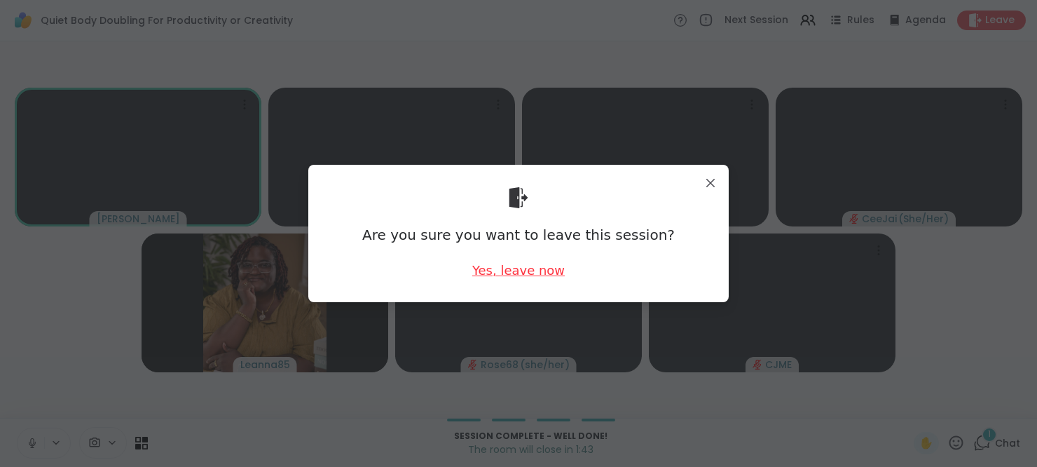
click at [507, 271] on div "Yes, leave now" at bounding box center [518, 270] width 93 height 18
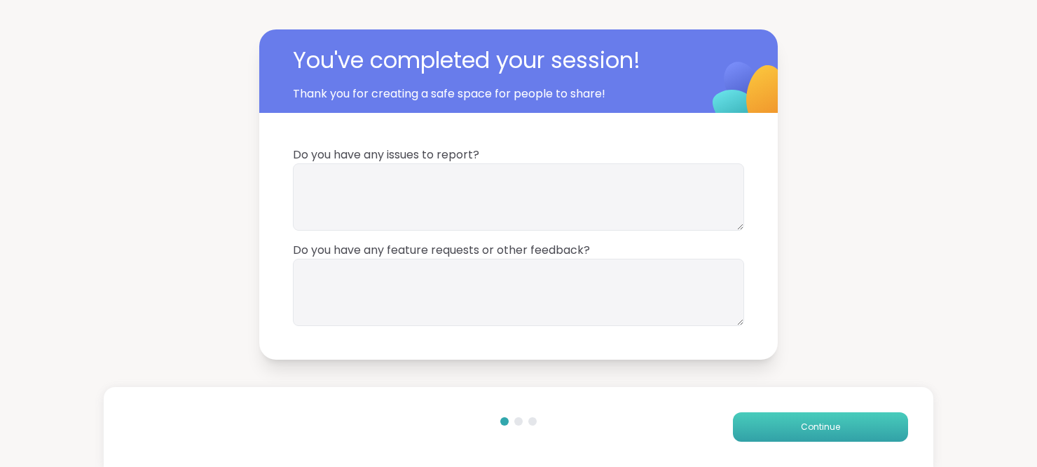
click at [801, 428] on span "Continue" at bounding box center [820, 427] width 39 height 13
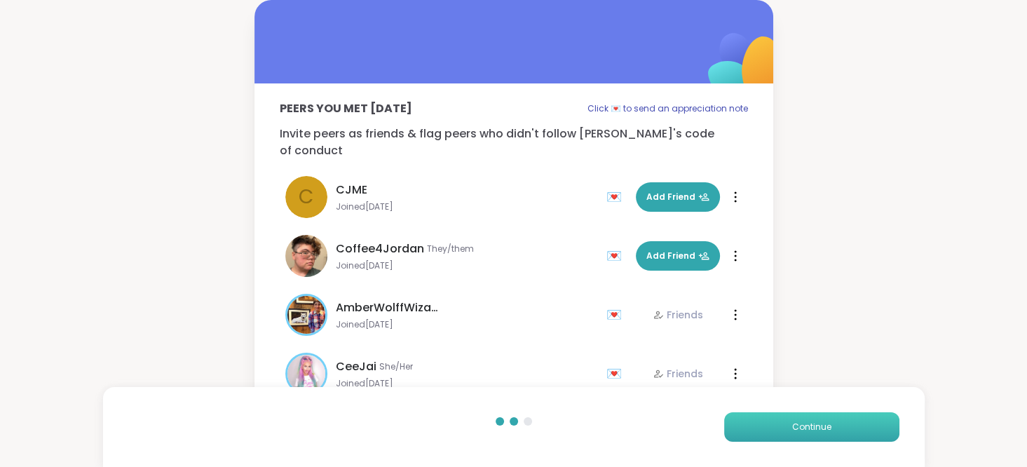
click at [799, 428] on span "Continue" at bounding box center [811, 427] width 39 height 13
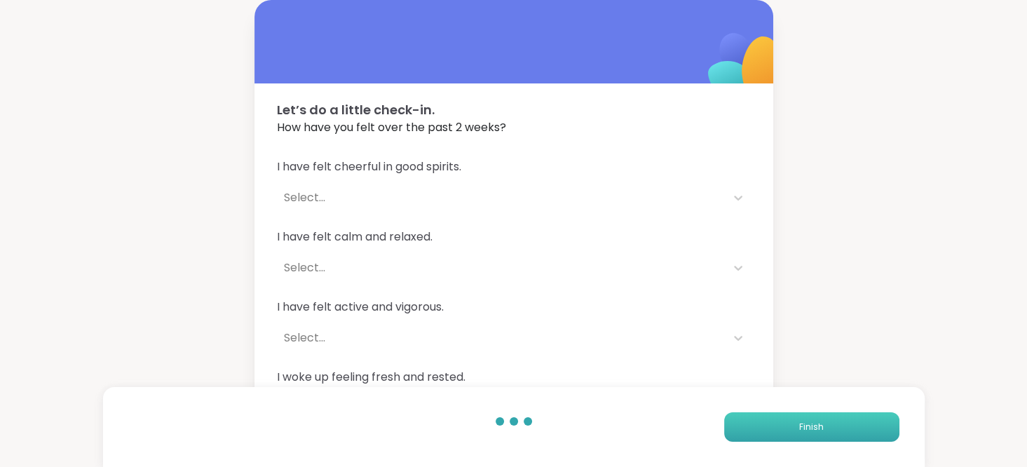
click at [799, 428] on span "Finish" at bounding box center [811, 427] width 25 height 13
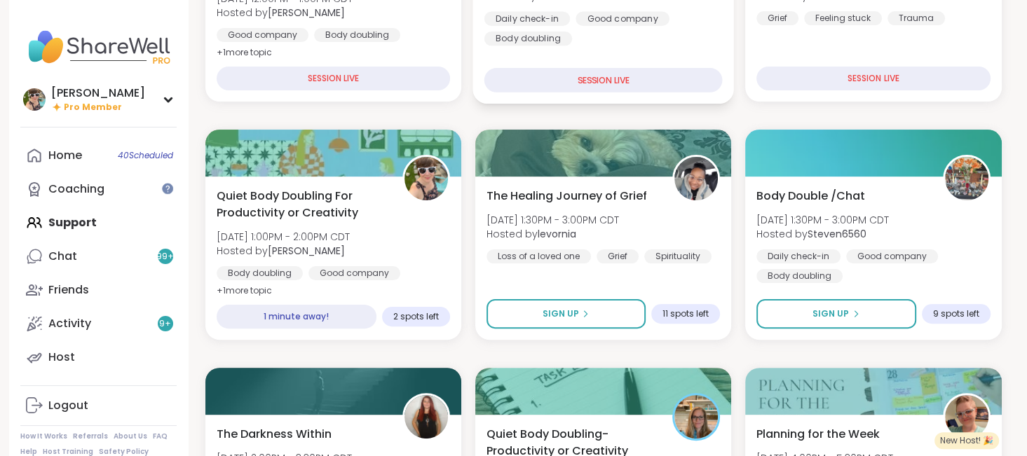
scroll to position [380, 0]
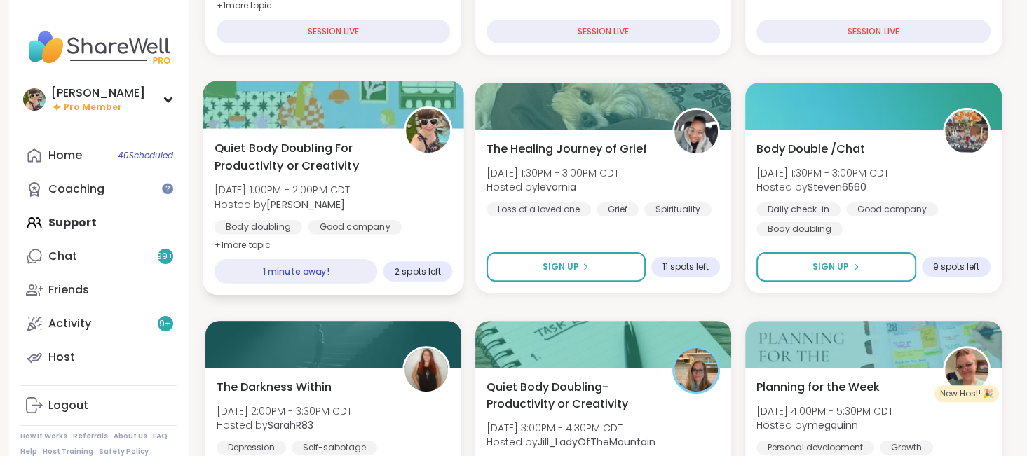
click at [295, 185] on span "[DATE] 1:00PM - 2:00PM CDT" at bounding box center [282, 190] width 136 height 14
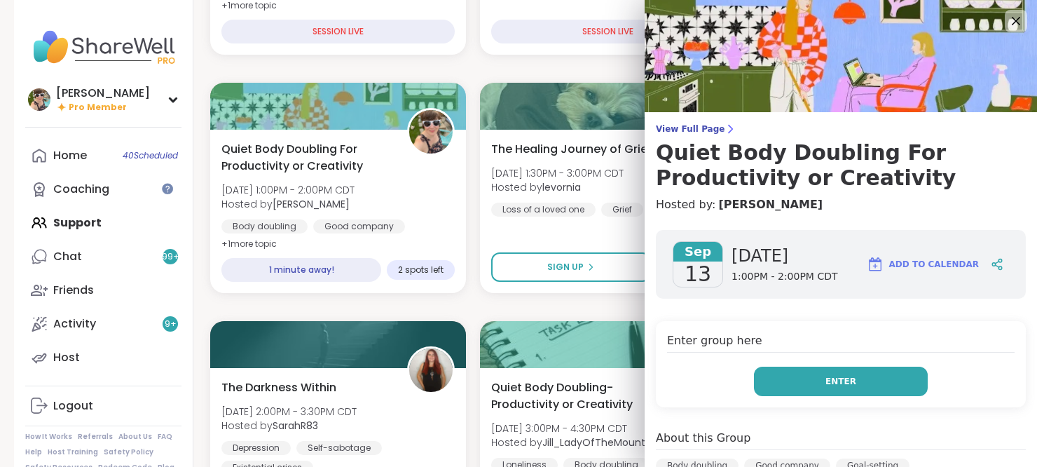
click at [826, 376] on span "Enter" at bounding box center [841, 381] width 31 height 13
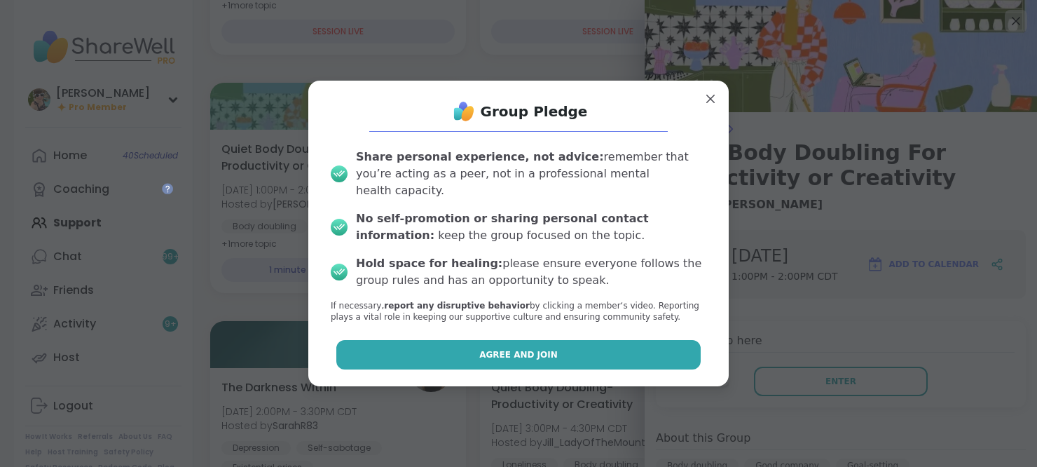
click at [493, 348] on span "Agree and Join" at bounding box center [518, 354] width 79 height 13
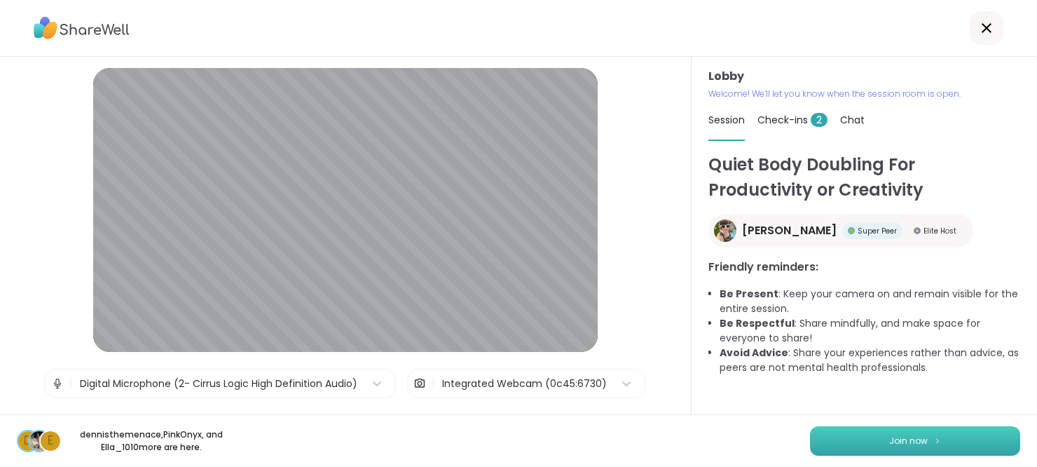
click at [843, 433] on button "Join now" at bounding box center [915, 440] width 210 height 29
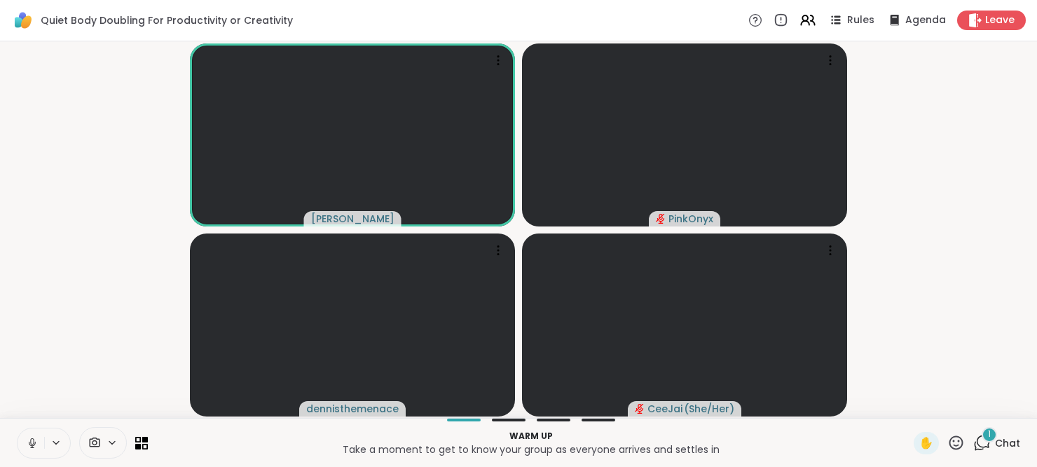
click at [995, 443] on span "Chat" at bounding box center [1007, 443] width 25 height 14
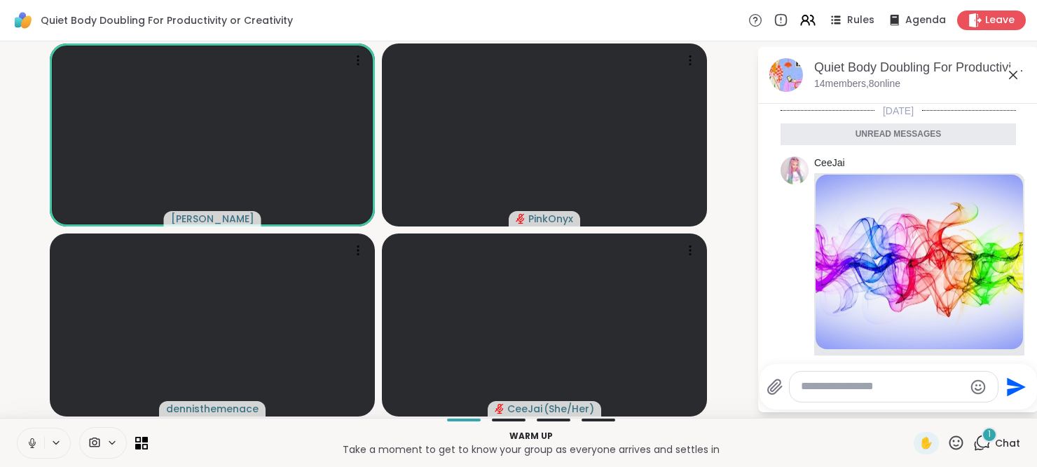
scroll to position [140, 0]
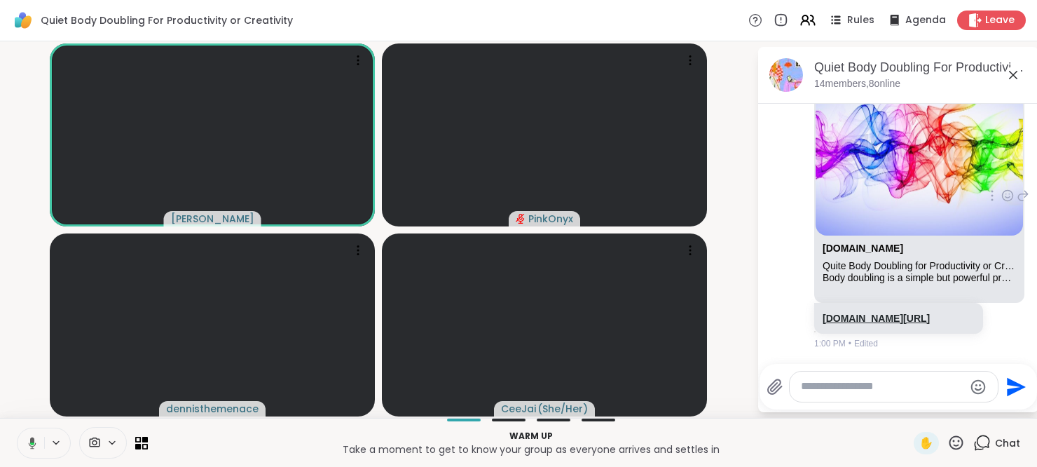
click at [850, 313] on link "sharewellnow.com/session/6268ceac-2f7e-4211-aef1-197674069984" at bounding box center [876, 318] width 107 height 11
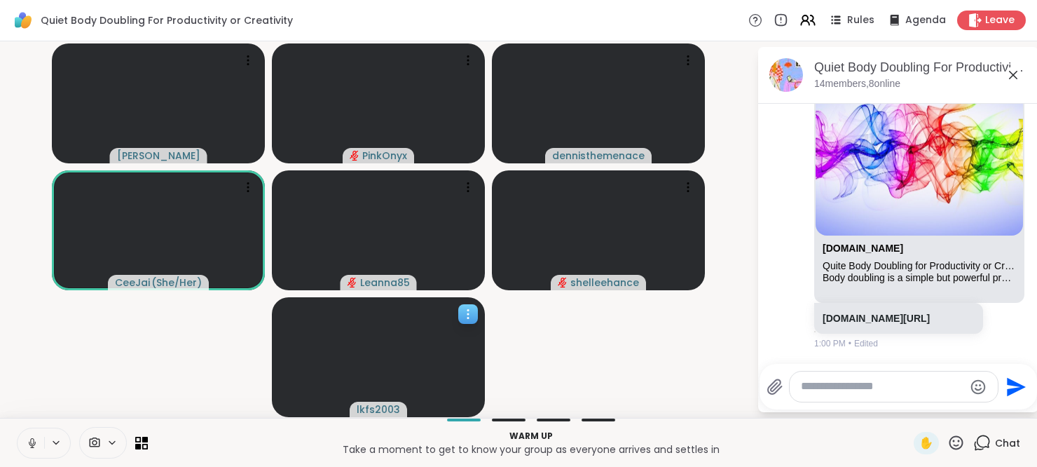
click at [376, 404] on span "lkfs2003" at bounding box center [378, 409] width 43 height 14
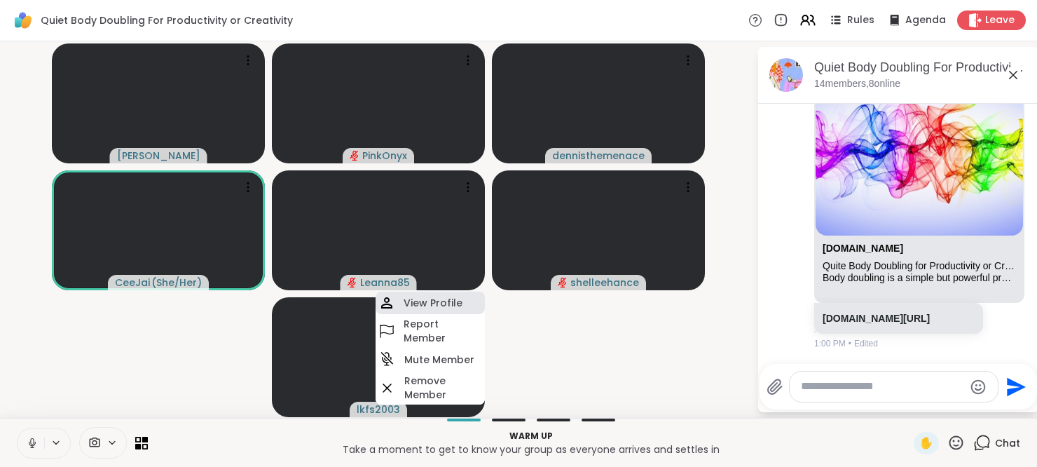
click at [429, 302] on div "View Profile" at bounding box center [430, 303] width 109 height 22
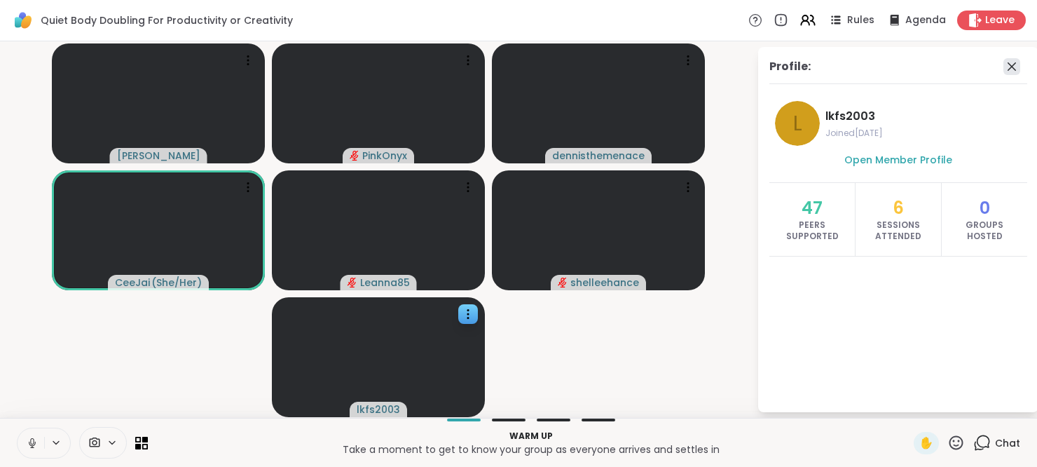
click at [1012, 66] on icon at bounding box center [1012, 66] width 8 height 8
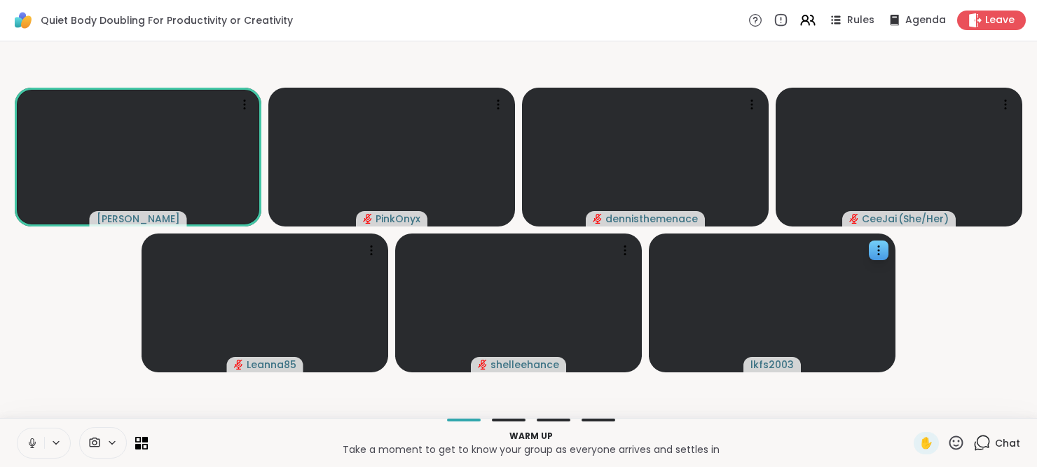
click at [981, 445] on icon at bounding box center [983, 443] width 18 height 18
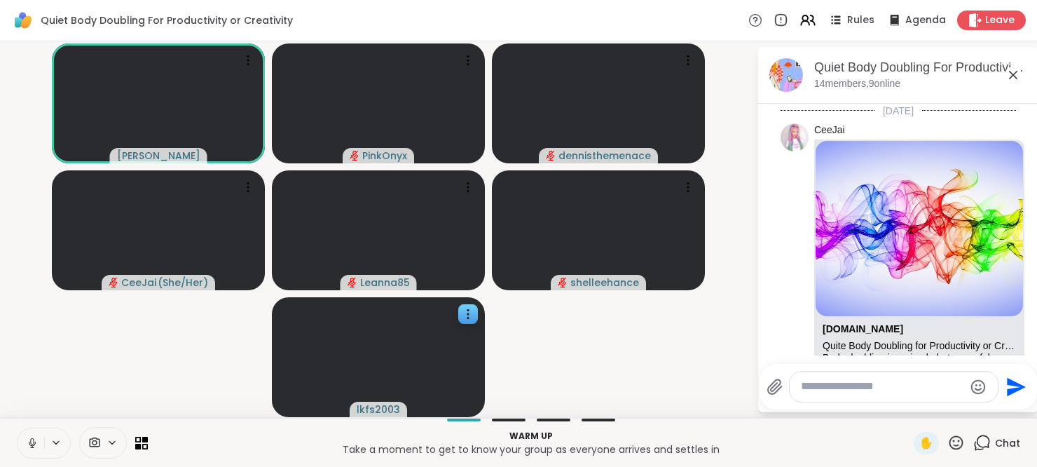
scroll to position [107, 0]
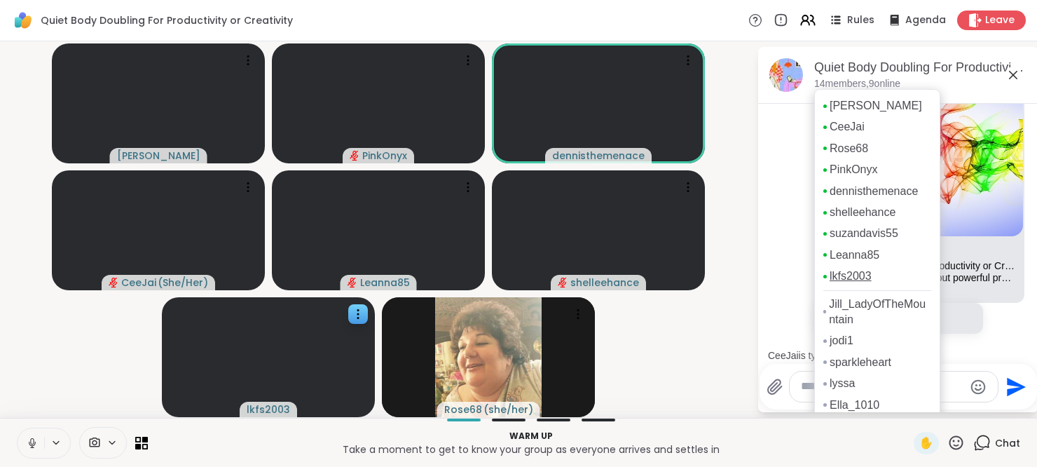
click at [849, 284] on link "lkfs2003" at bounding box center [851, 275] width 42 height 15
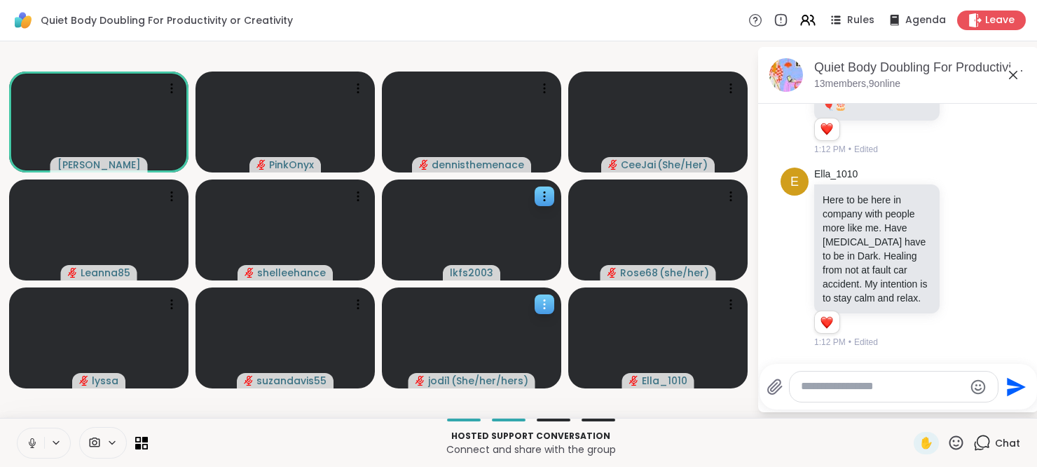
scroll to position [763, 0]
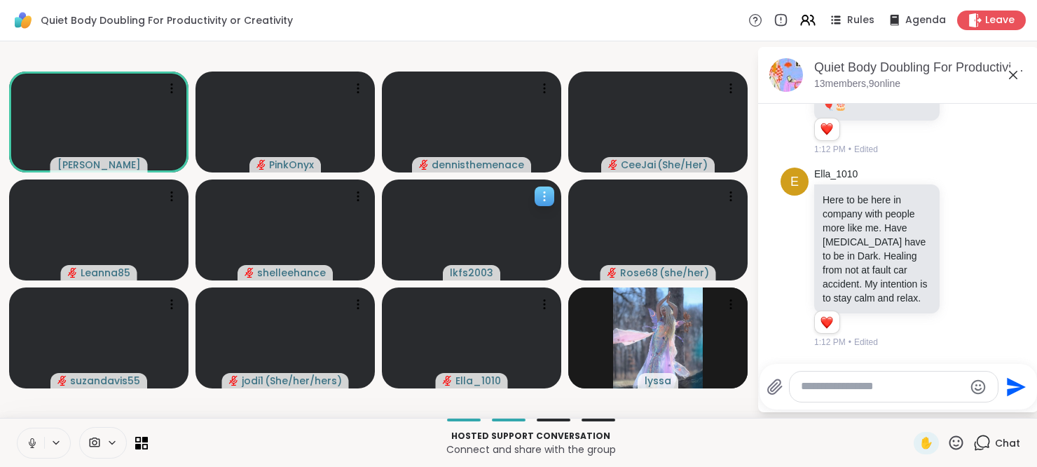
click at [550, 194] on icon at bounding box center [545, 196] width 14 height 14
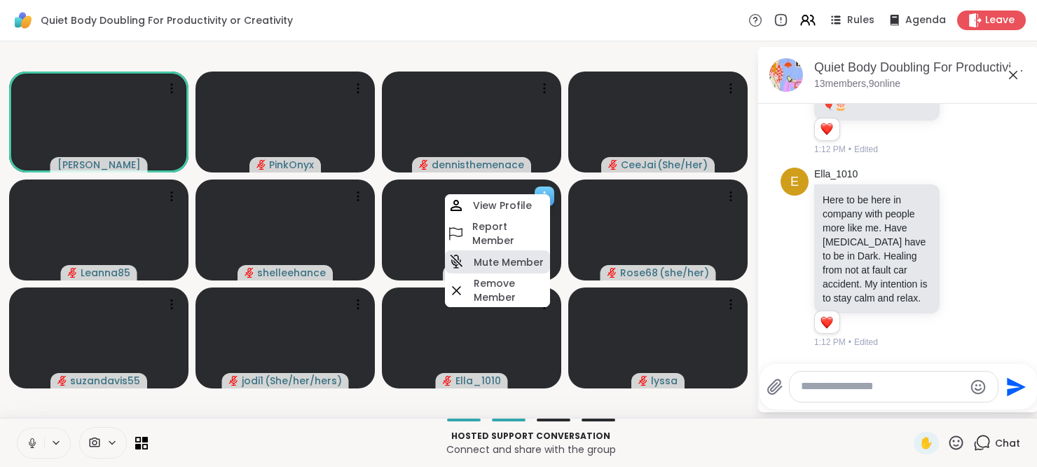
click at [519, 256] on h4 "Mute Member" at bounding box center [509, 262] width 70 height 14
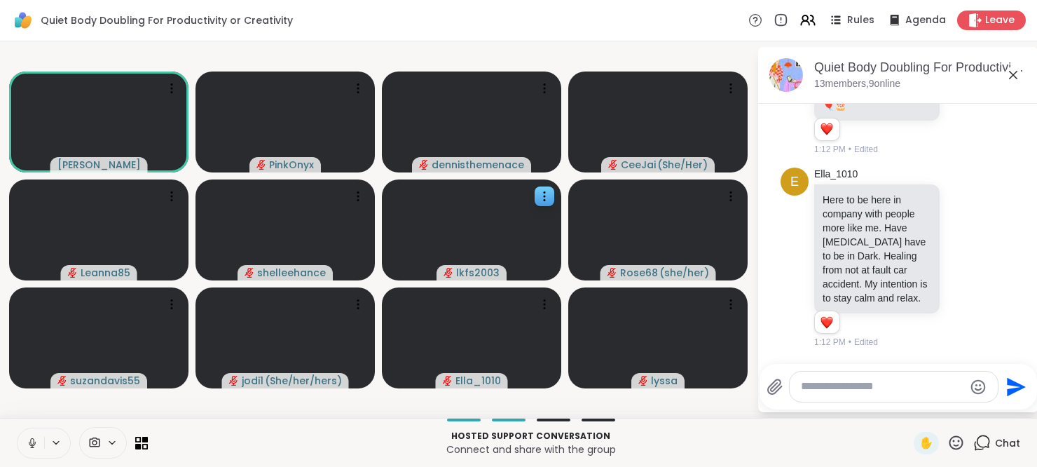
click at [33, 447] on icon at bounding box center [32, 446] width 4 height 1
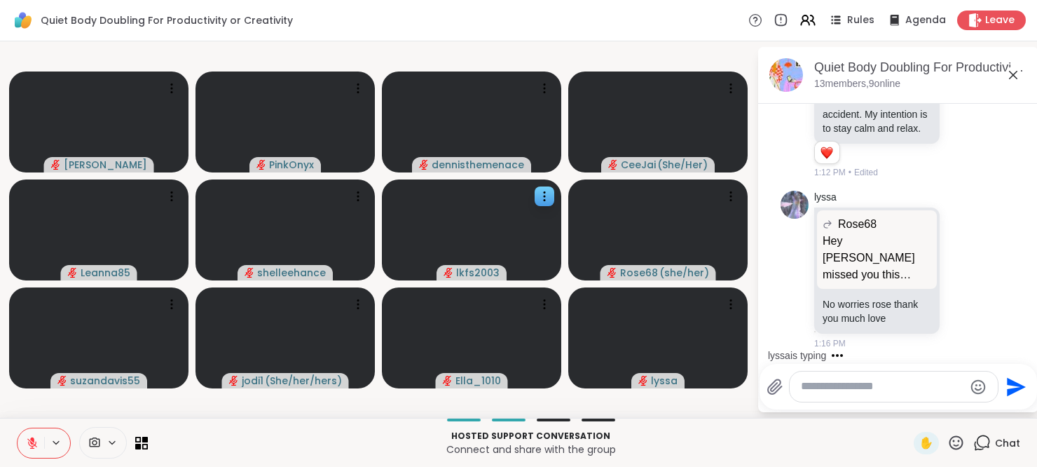
scroll to position [1055, 0]
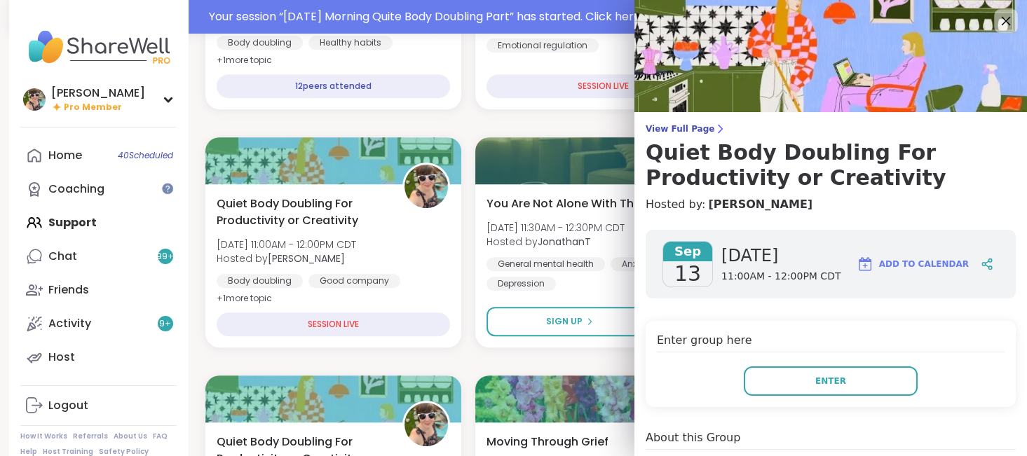
click at [998, 19] on icon at bounding box center [1006, 21] width 18 height 18
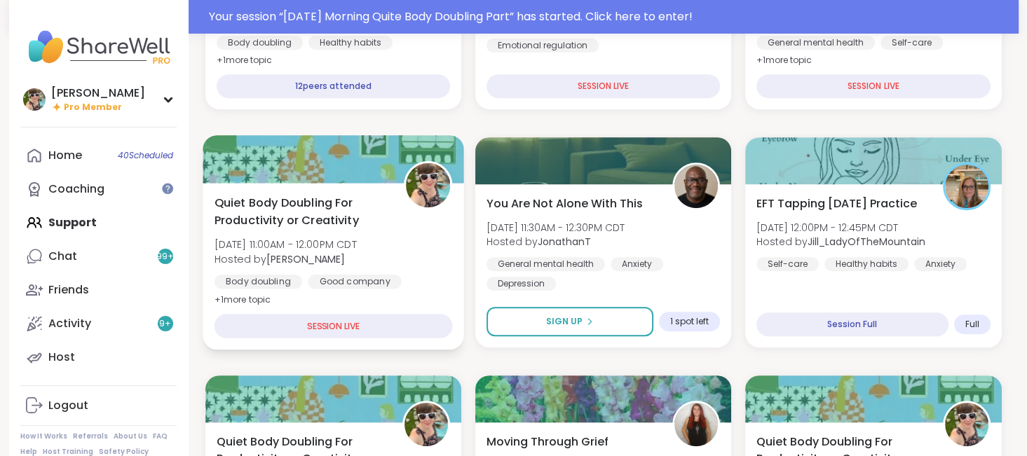
click at [294, 224] on span "Quiet Body Doubling For Productivity or Creativity" at bounding box center [301, 211] width 174 height 34
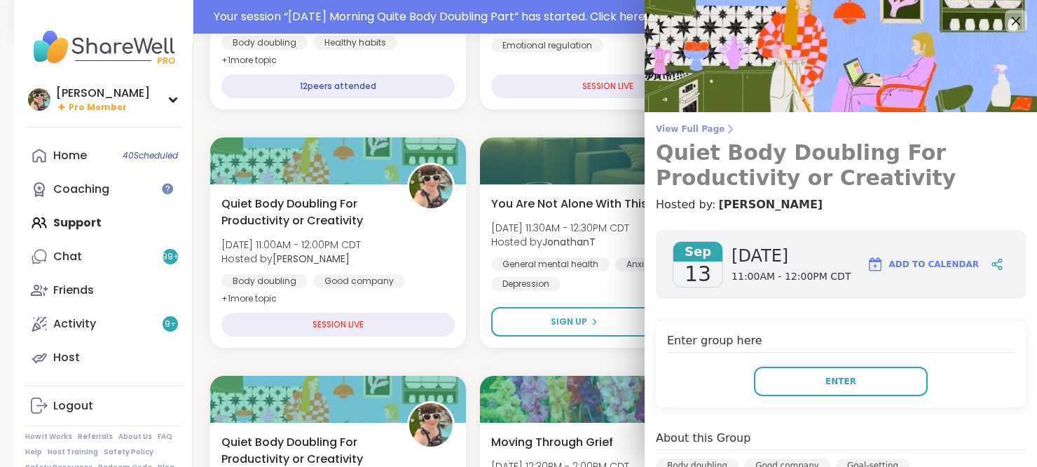
drag, startPoint x: 689, startPoint y: 123, endPoint x: 687, endPoint y: 132, distance: 10.0
click at [687, 132] on div "View Full Page Quiet Body Doubling For Productivity or Creativity Hosted by: Ad…" at bounding box center [841, 441] width 393 height 883
click at [687, 132] on span "View Full Page" at bounding box center [841, 128] width 370 height 11
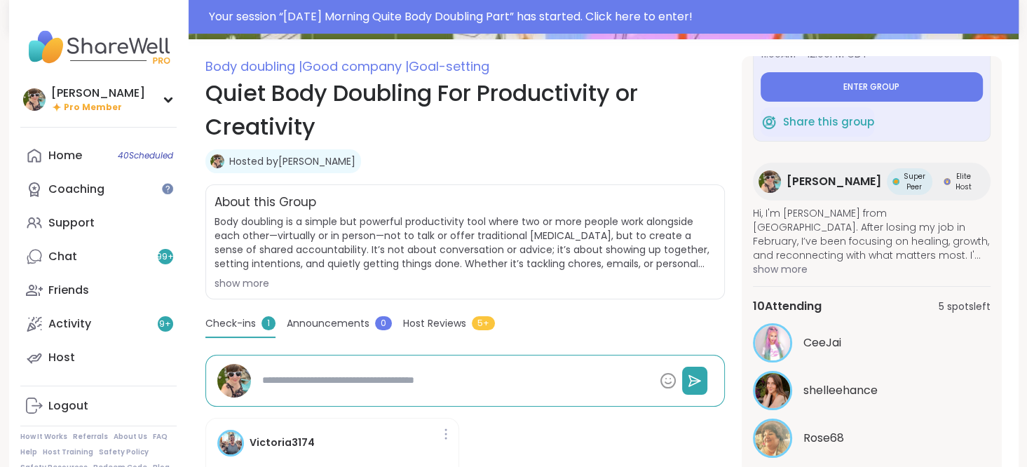
scroll to position [179, 0]
click at [225, 320] on span "Check-ins" at bounding box center [230, 322] width 50 height 15
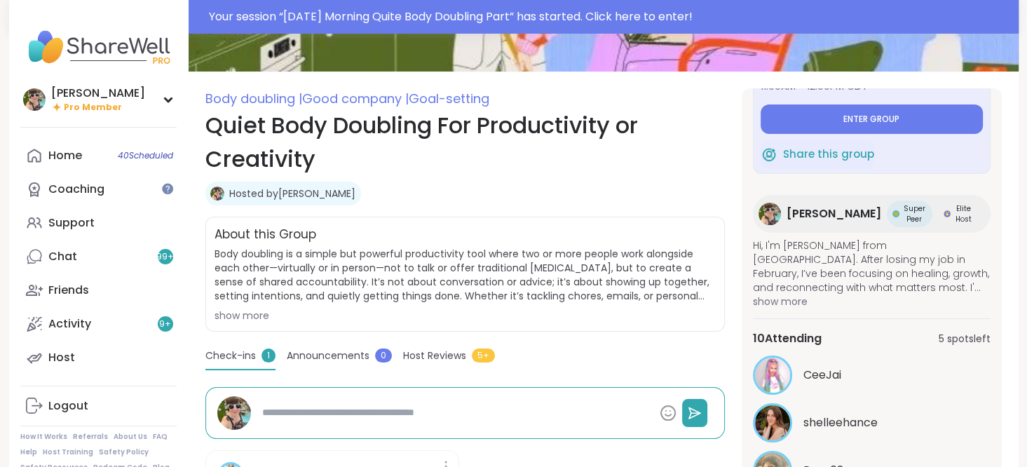
scroll to position [146, 0]
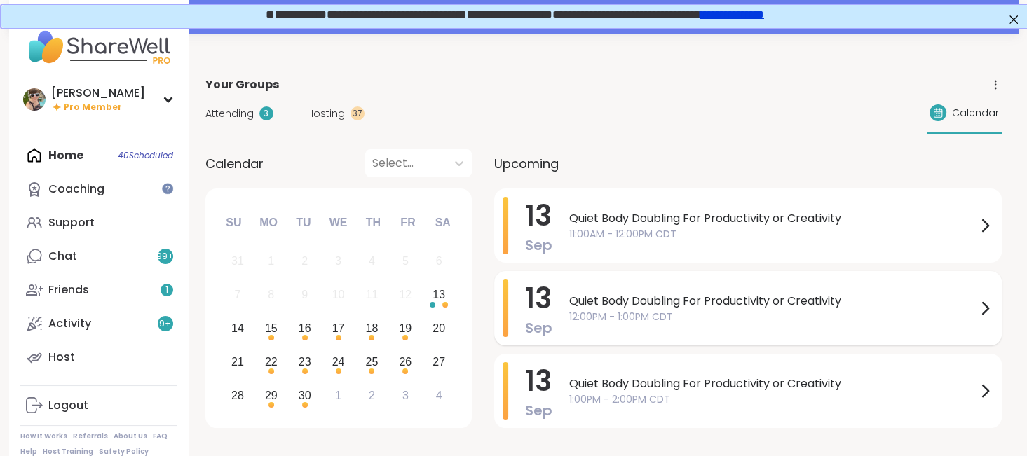
click at [670, 301] on span "Quiet Body Doubling For Productivity or Creativity" at bounding box center [772, 301] width 407 height 17
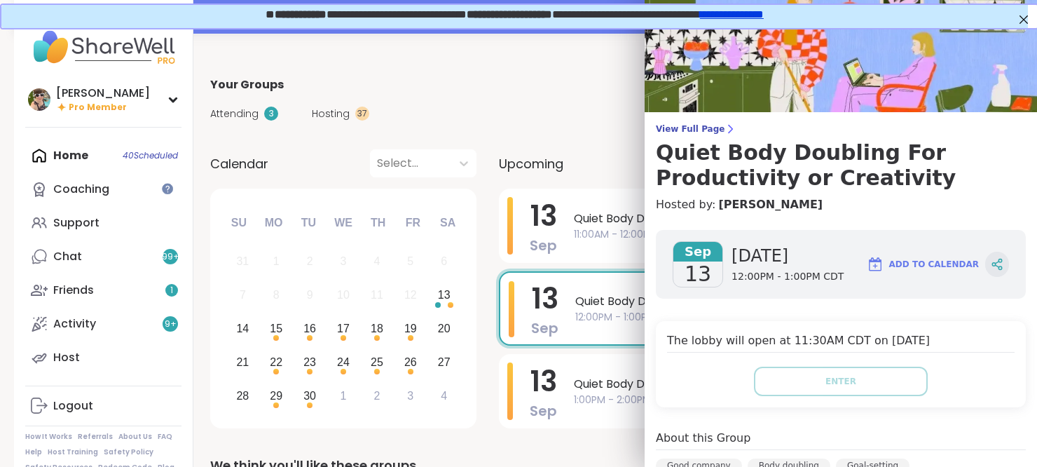
click at [991, 268] on icon at bounding box center [997, 264] width 13 height 13
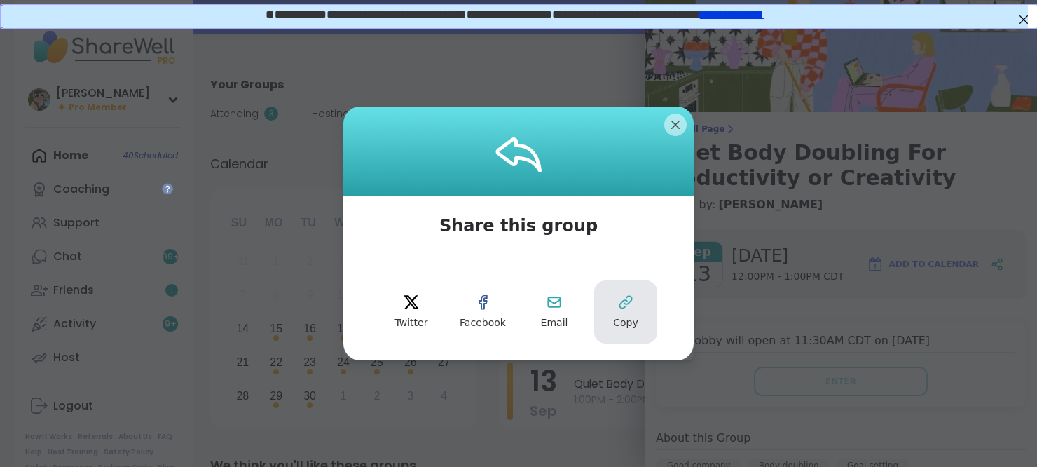
click at [605, 322] on button "Copy" at bounding box center [625, 311] width 63 height 63
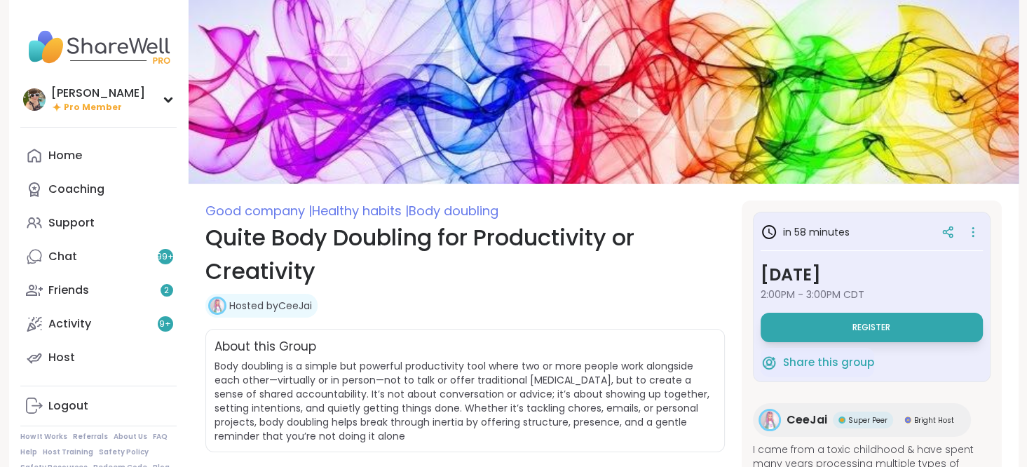
click at [880, 325] on span "Register" at bounding box center [871, 327] width 38 height 11
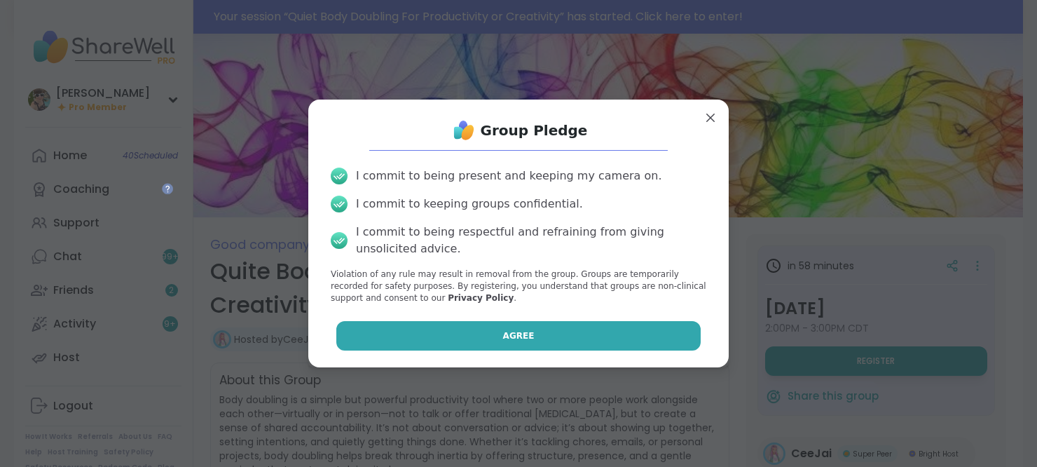
click at [503, 333] on span "Agree" at bounding box center [519, 335] width 32 height 13
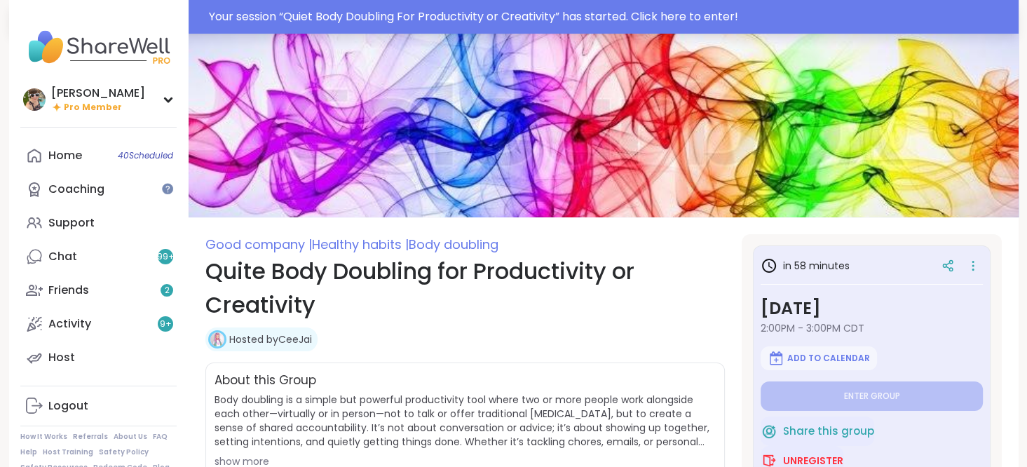
type textarea "*"
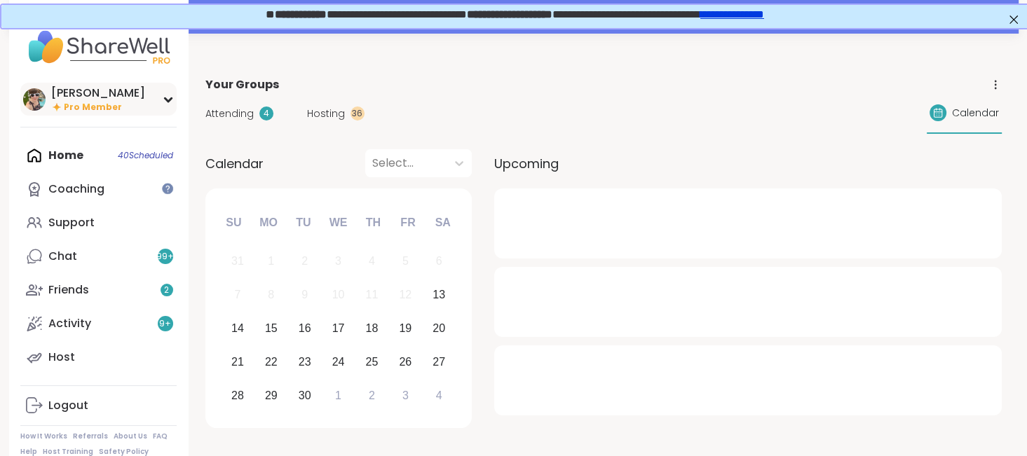
click at [99, 99] on div "[PERSON_NAME]" at bounding box center [98, 93] width 94 height 15
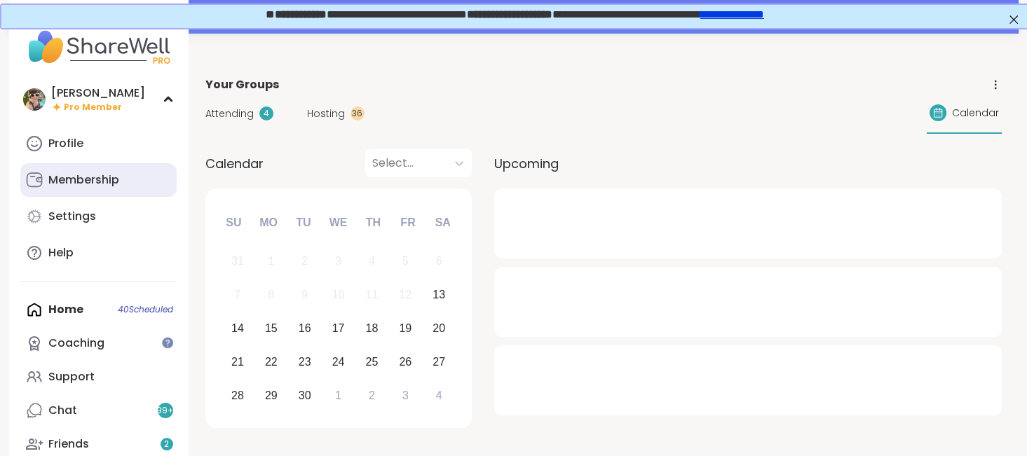
click at [84, 187] on div "Membership" at bounding box center [83, 179] width 71 height 15
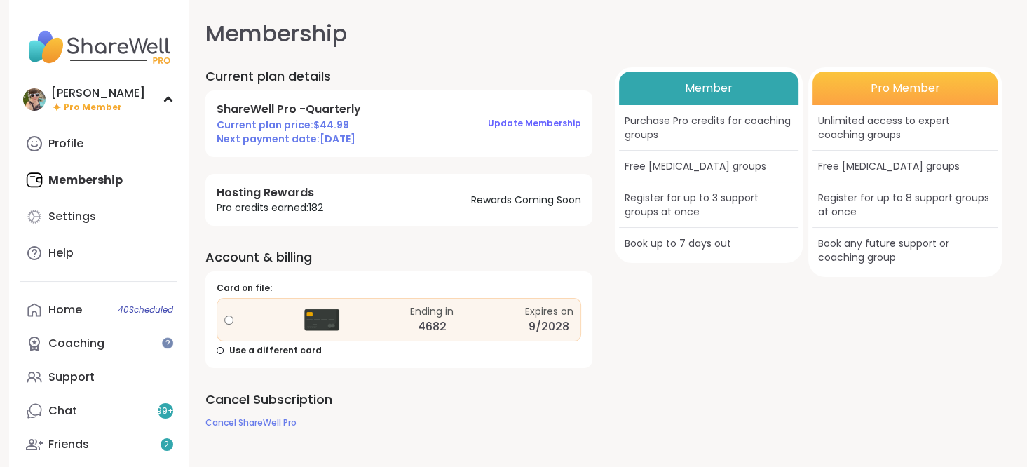
click at [317, 204] on span "Pro credits earned: 182" at bounding box center [270, 207] width 107 height 14
click at [794, 289] on div "Member Purchase Pro credits for coaching groups Free [MEDICAL_DATA] groups Regi…" at bounding box center [808, 248] width 387 height 363
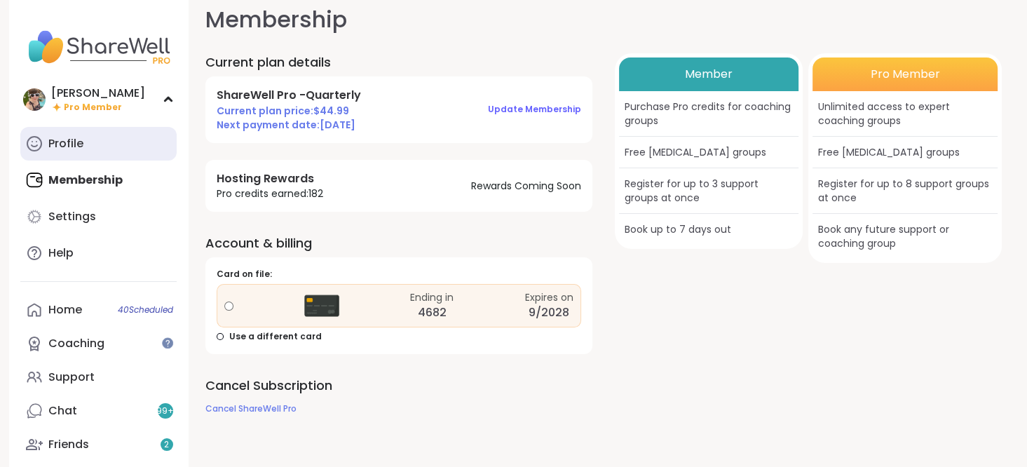
click at [93, 145] on link "Profile" at bounding box center [98, 144] width 156 height 34
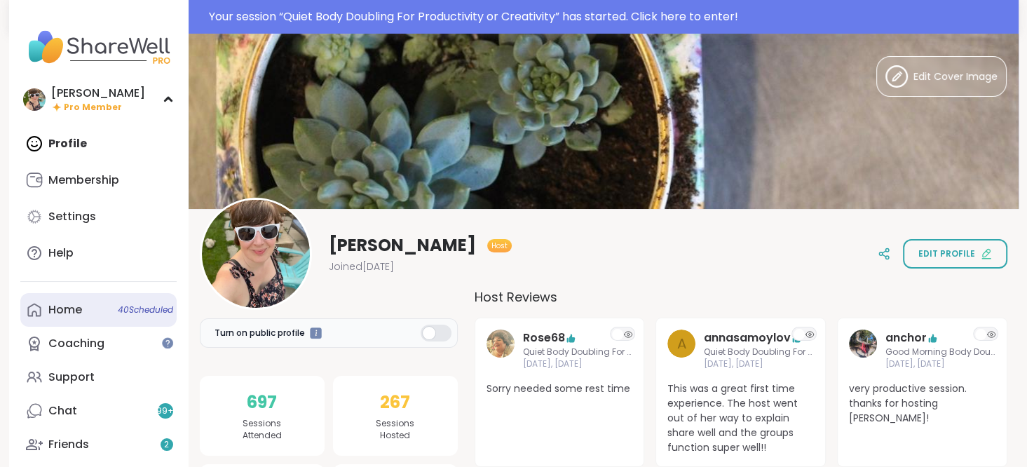
click at [64, 308] on div "Home 40 Scheduled" at bounding box center [65, 309] width 34 height 15
